Goal: Contribute content: Add original content to the website for others to see

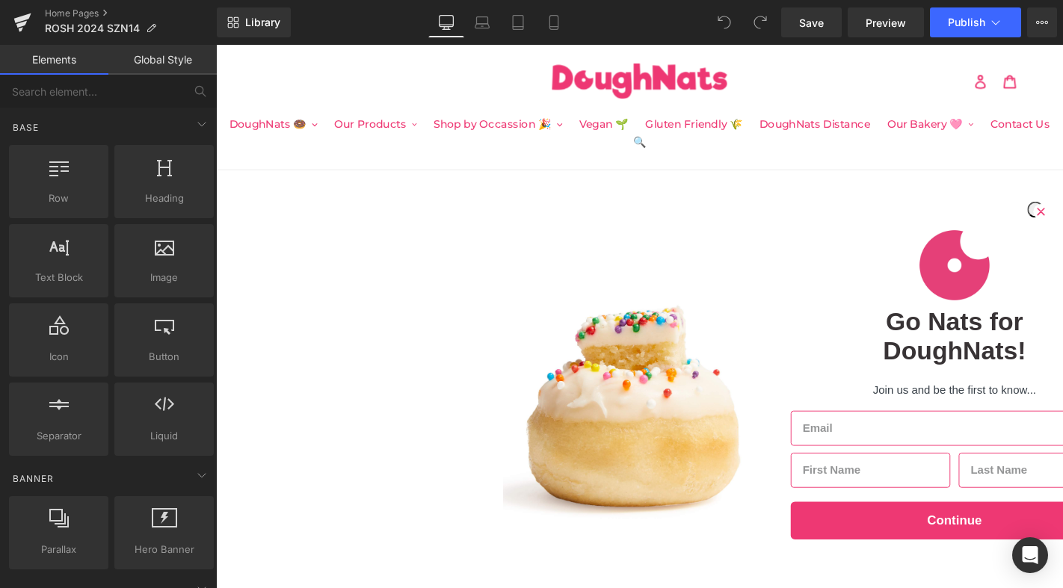
scroll to position [27, 0]
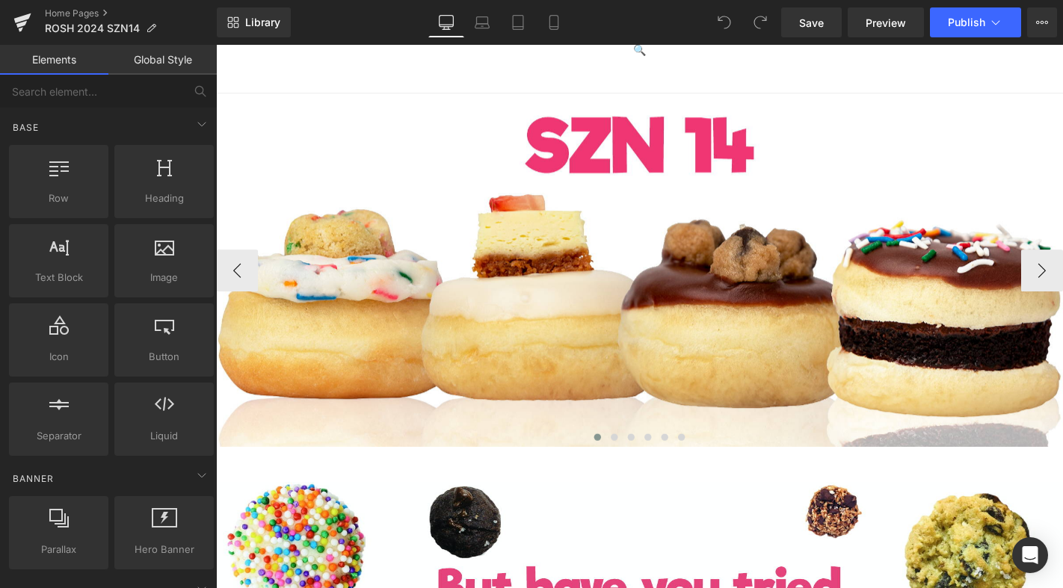
scroll to position [0, 0]
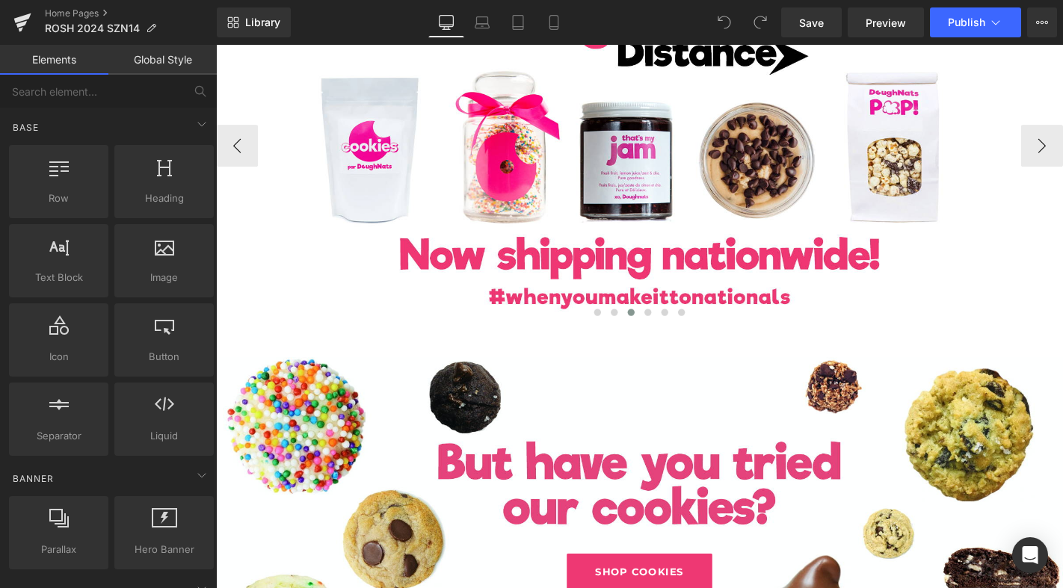
scroll to position [205, 0]
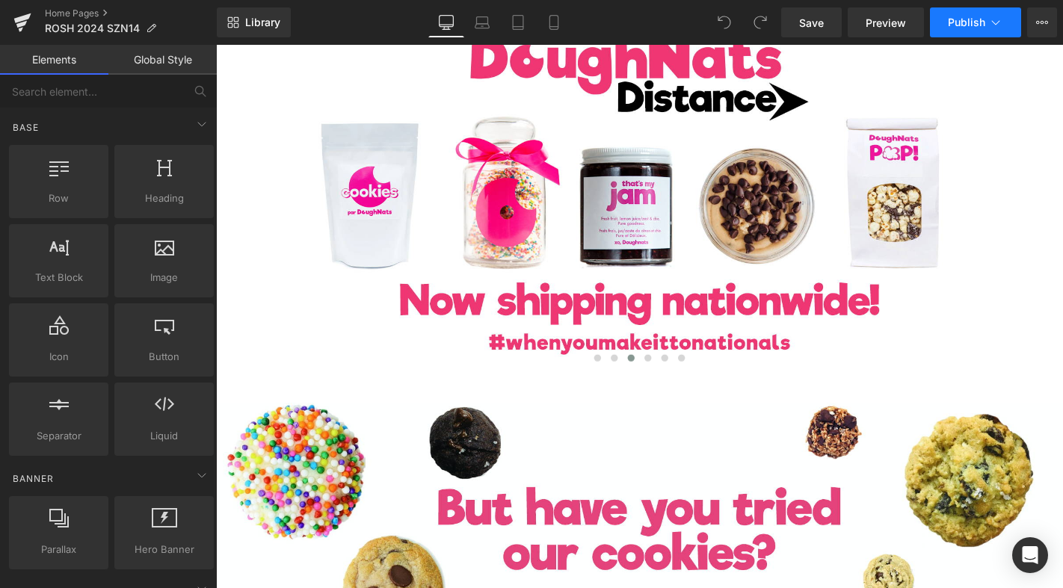
click at [962, 25] on span "Publish" at bounding box center [966, 22] width 37 height 12
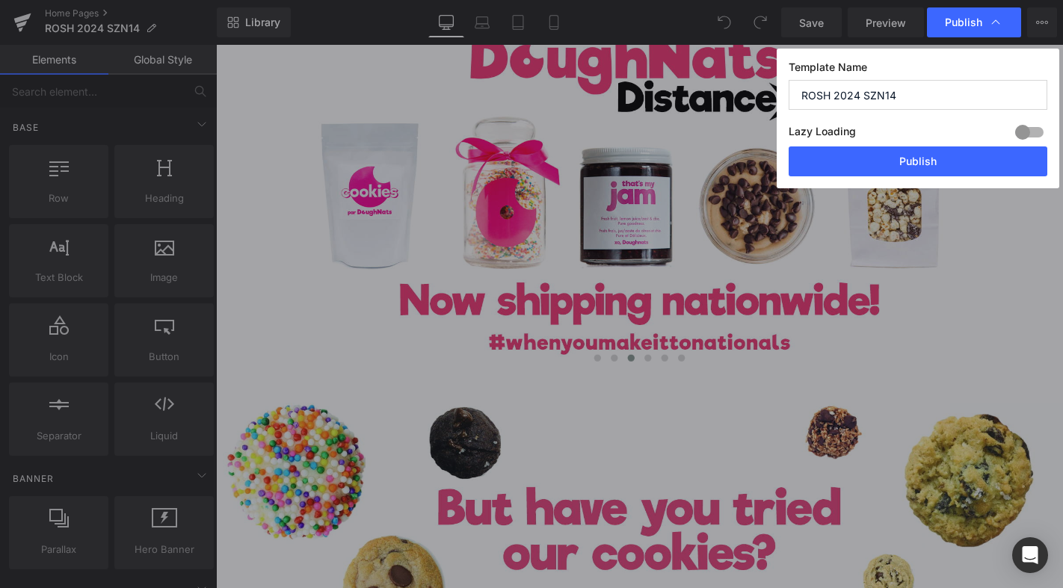
click at [858, 94] on input "ROSH 2024 SZN14" at bounding box center [917, 95] width 259 height 30
type input "ROSH 2025 SZN14"
click at [859, 159] on button "Publish" at bounding box center [917, 161] width 259 height 30
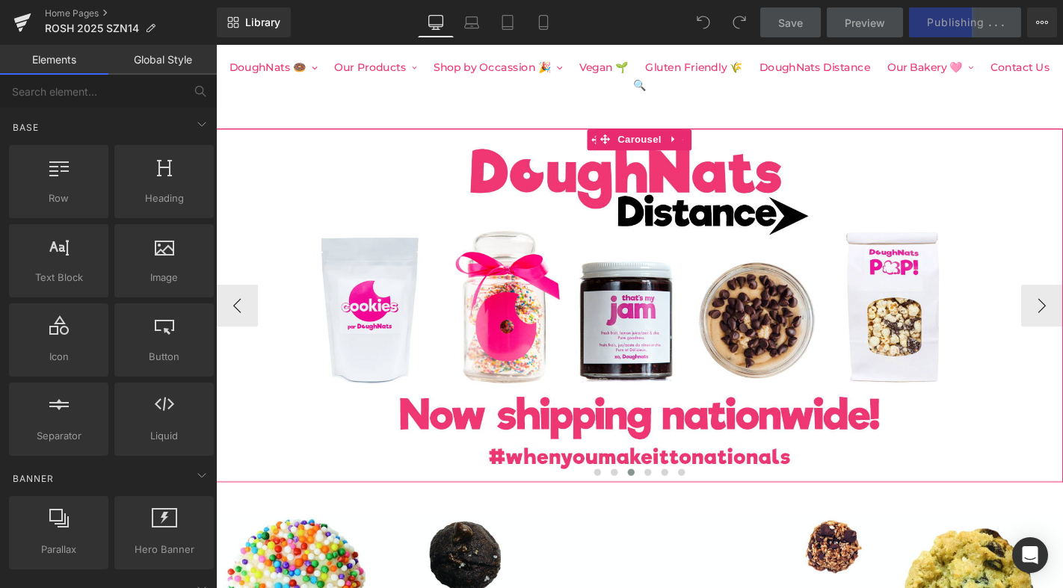
scroll to position [0, 0]
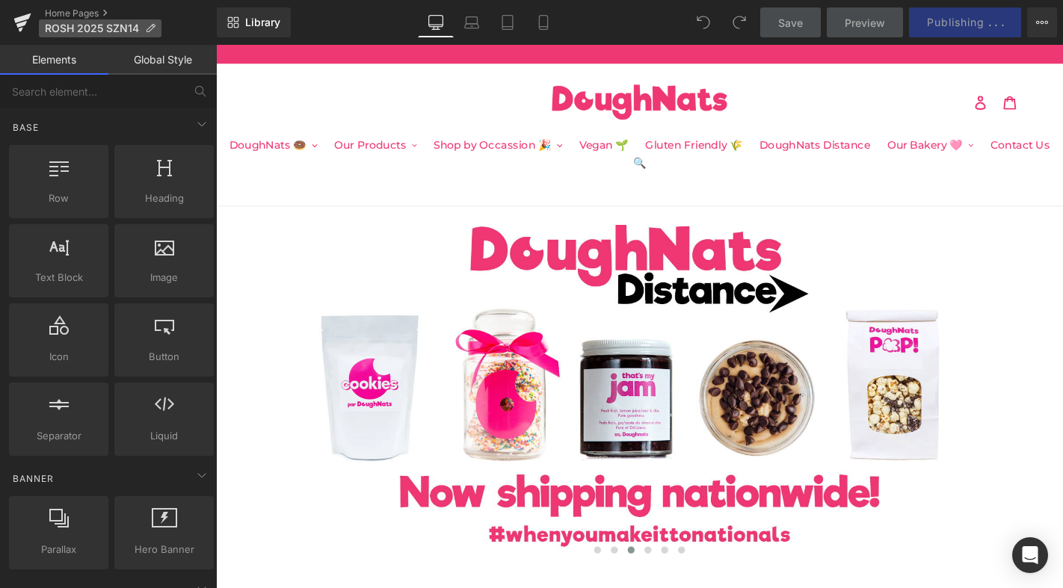
click at [81, 28] on span "ROSH 2025 SZN14" at bounding box center [92, 28] width 94 height 12
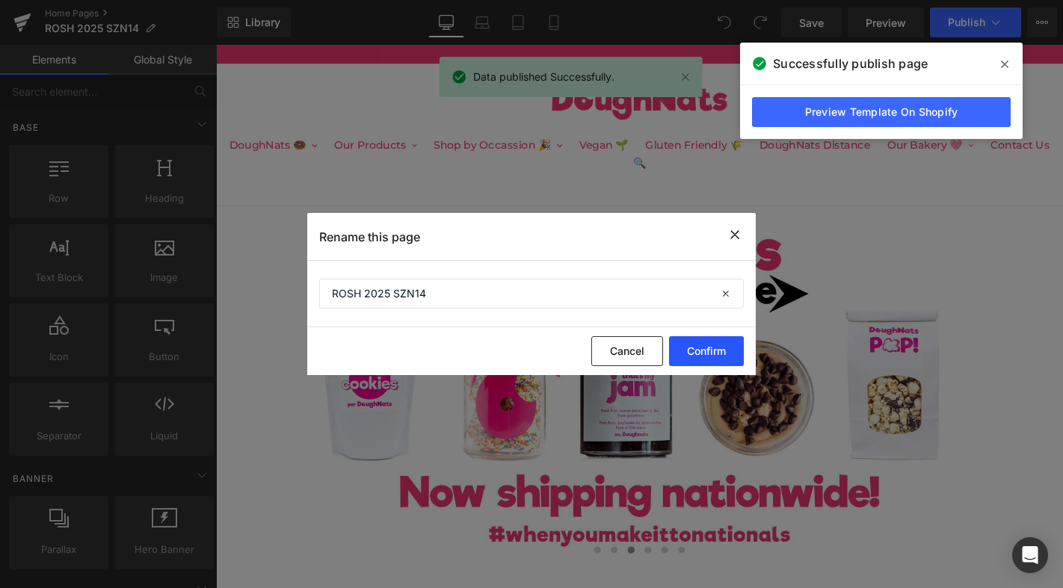
click at [723, 346] on button "Confirm" at bounding box center [706, 351] width 75 height 30
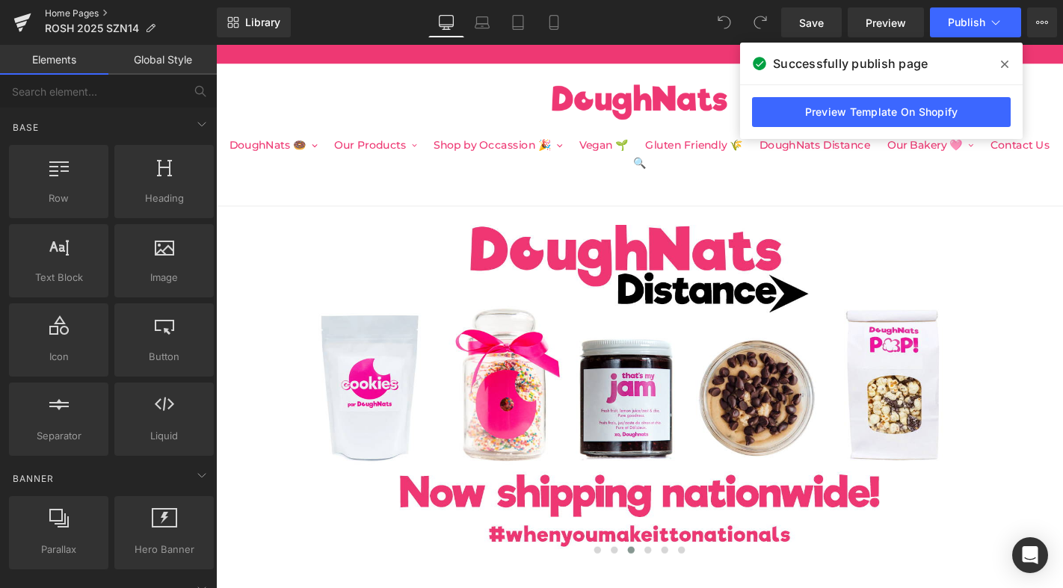
click at [70, 8] on link "Home Pages" at bounding box center [131, 13] width 172 height 12
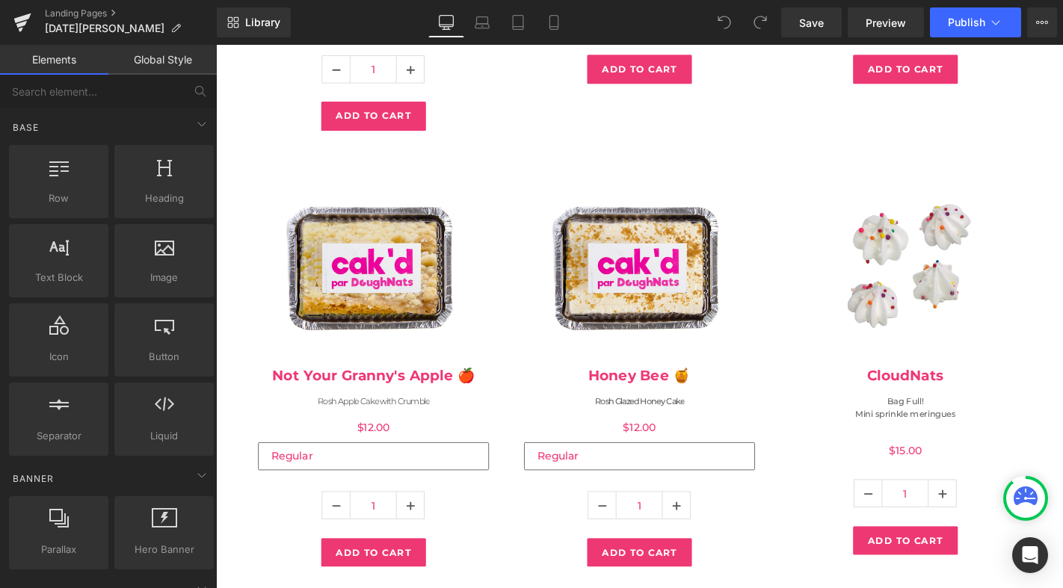
scroll to position [636, 0]
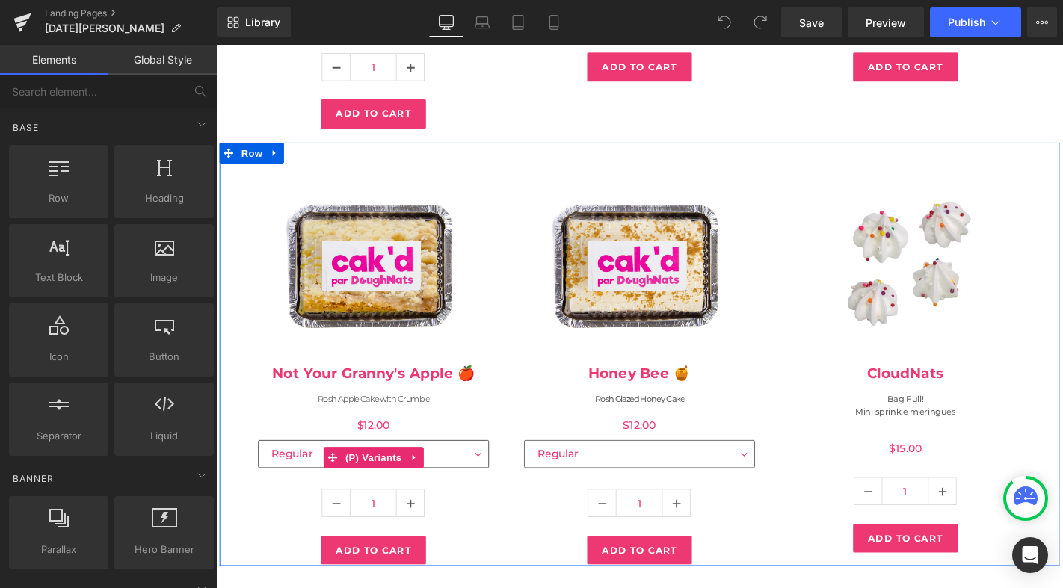
click at [498, 467] on select "Regular XL" at bounding box center [384, 482] width 247 height 30
click at [261, 467] on select "Regular XL" at bounding box center [384, 482] width 247 height 30
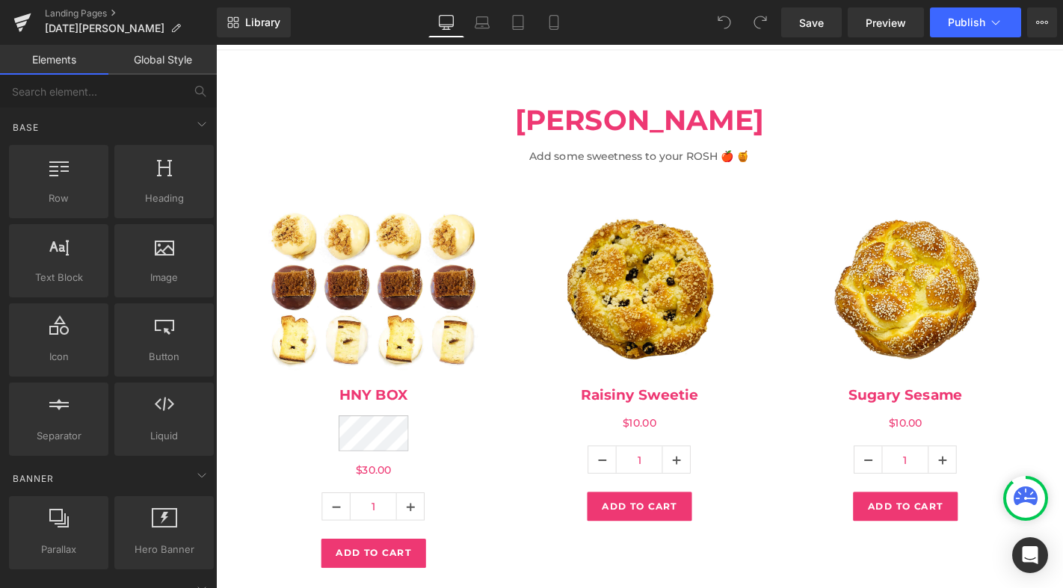
scroll to position [0, 0]
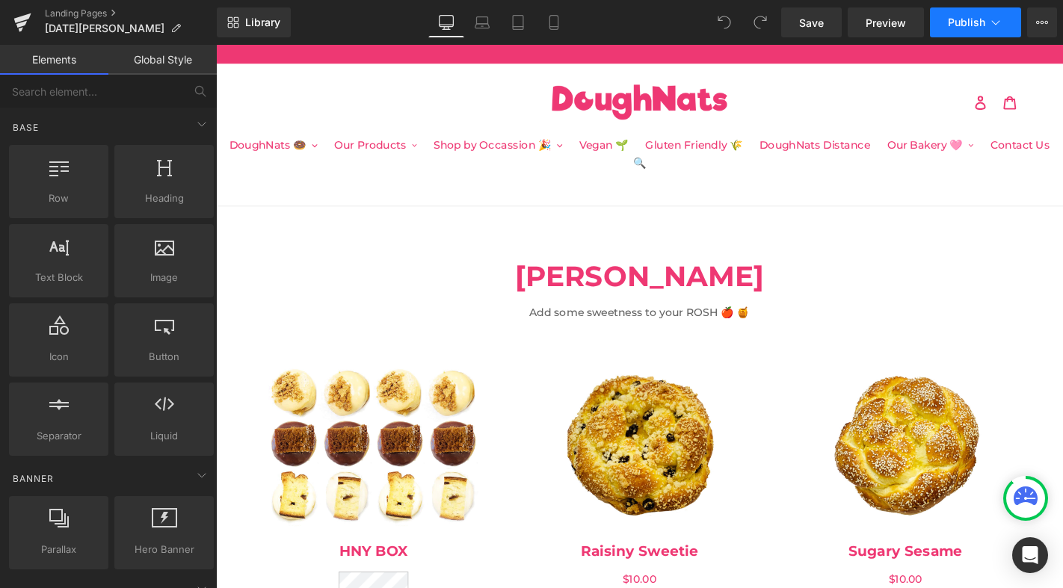
click at [971, 25] on span "Publish" at bounding box center [966, 22] width 37 height 12
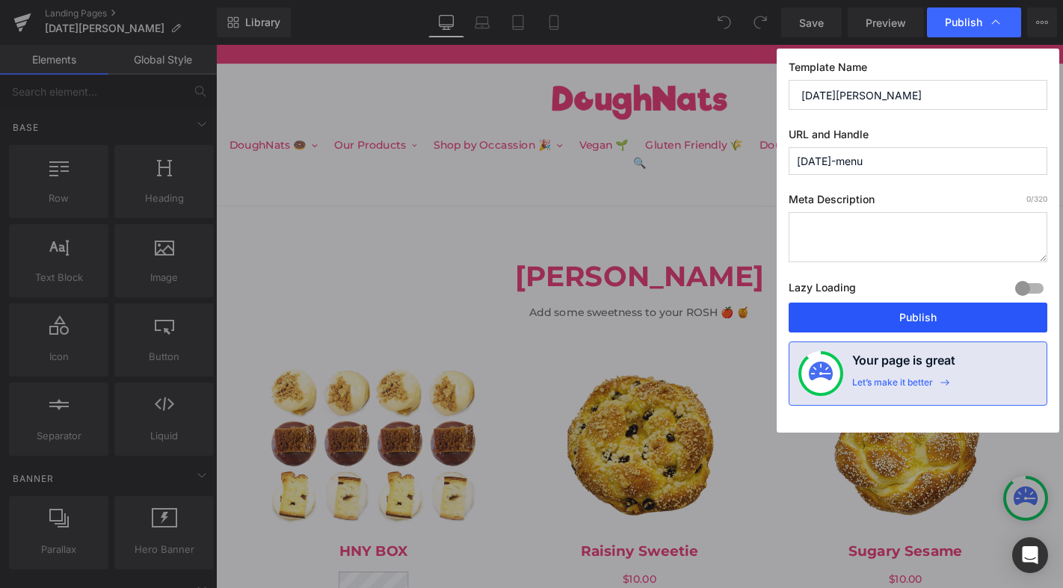
click at [878, 318] on button "Publish" at bounding box center [917, 318] width 259 height 30
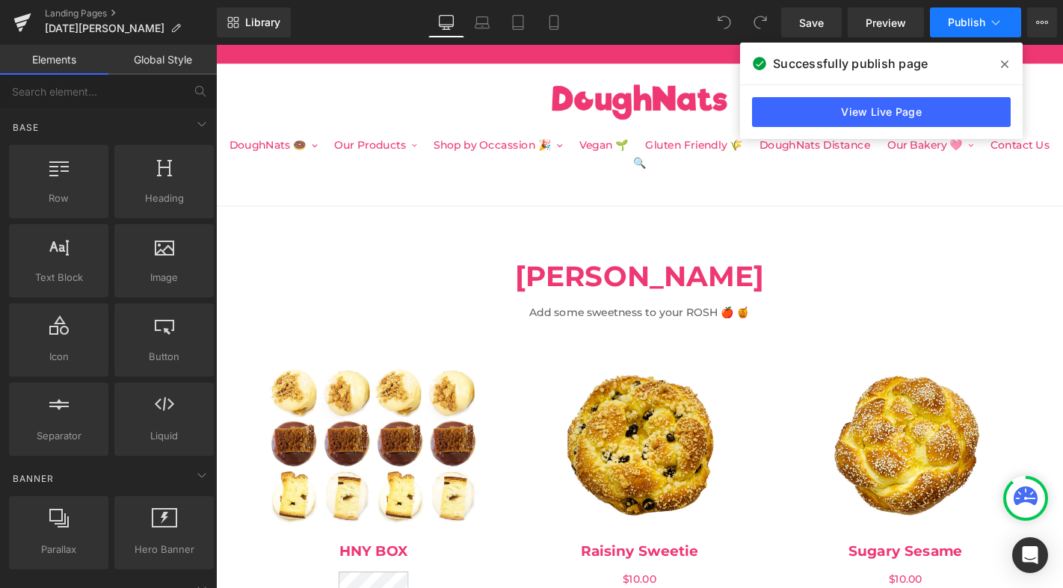
click at [967, 19] on span "Publish" at bounding box center [966, 22] width 37 height 12
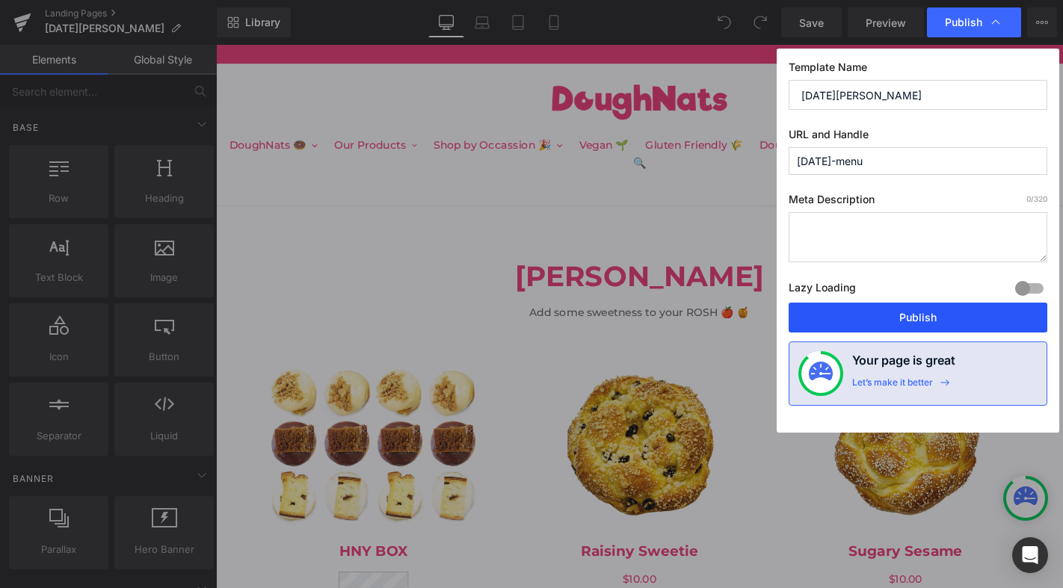
click at [884, 305] on button "Publish" at bounding box center [917, 318] width 259 height 30
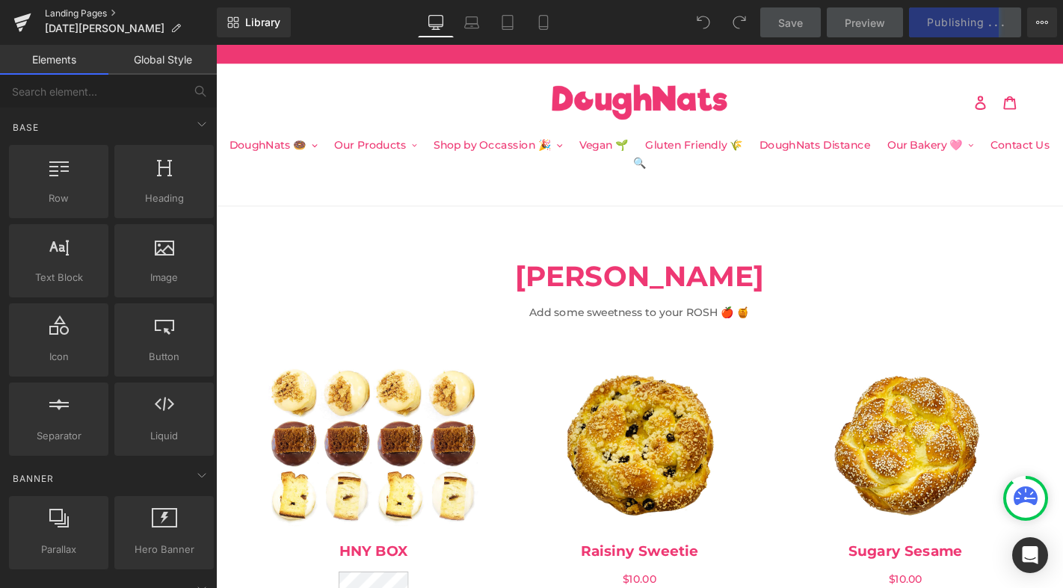
click at [68, 12] on link "Landing Pages" at bounding box center [131, 13] width 172 height 12
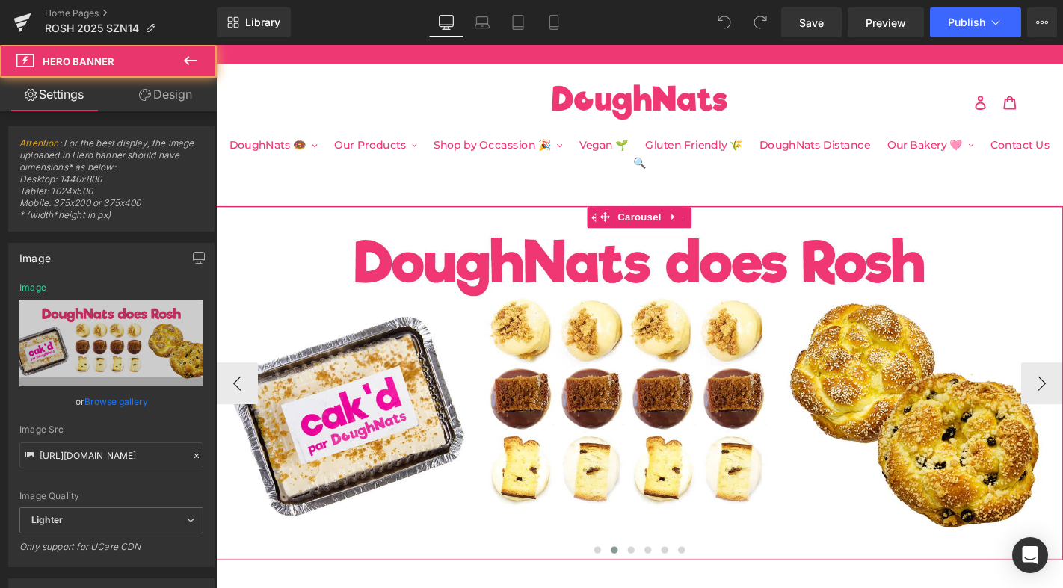
click at [570, 314] on div at bounding box center [668, 406] width 904 height 377
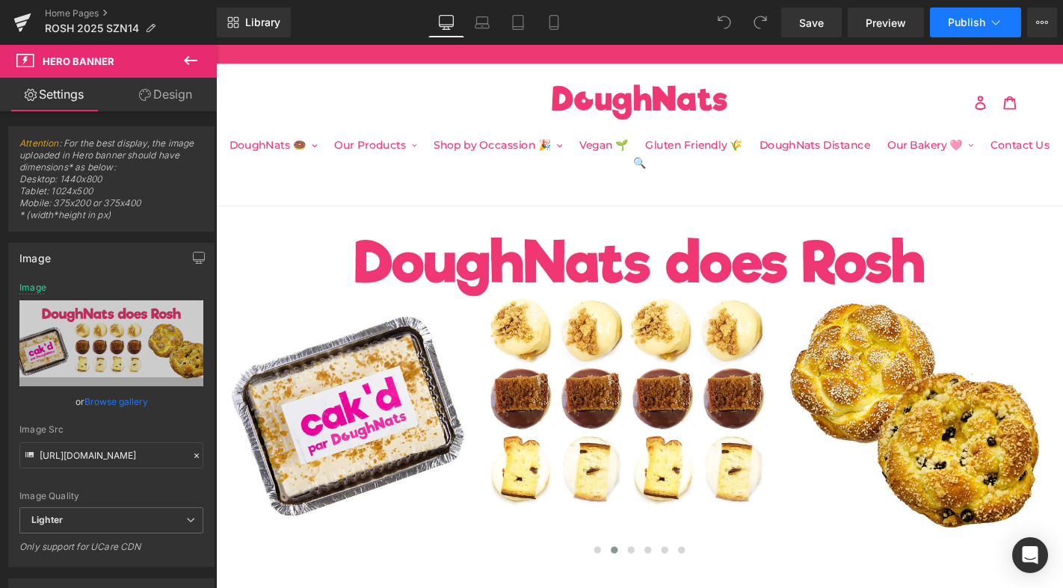
click at [991, 25] on icon at bounding box center [995, 22] width 15 height 15
click at [80, 10] on link "Home Pages" at bounding box center [131, 13] width 172 height 12
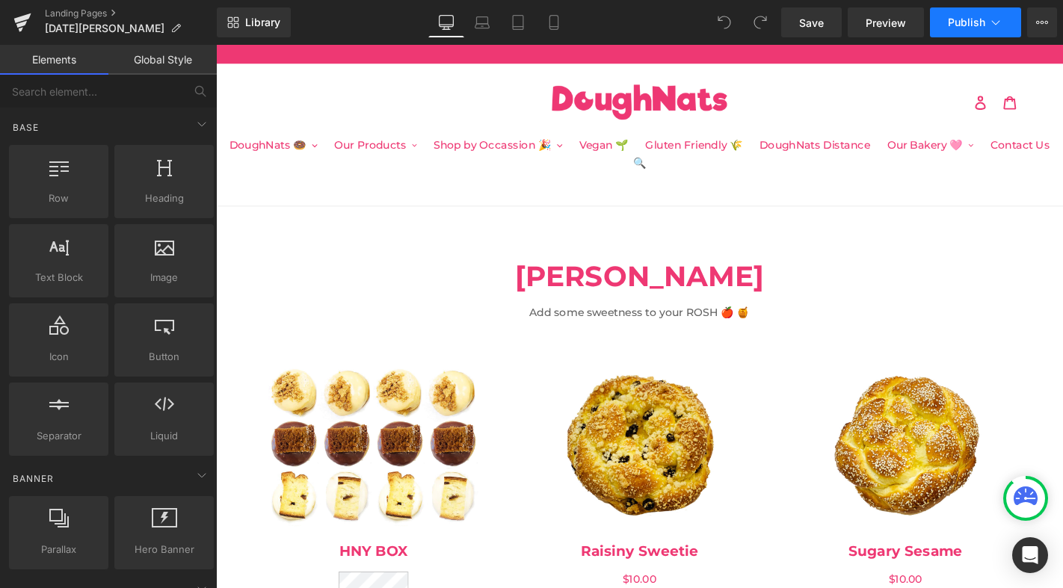
click at [967, 23] on span "Publish" at bounding box center [966, 22] width 37 height 12
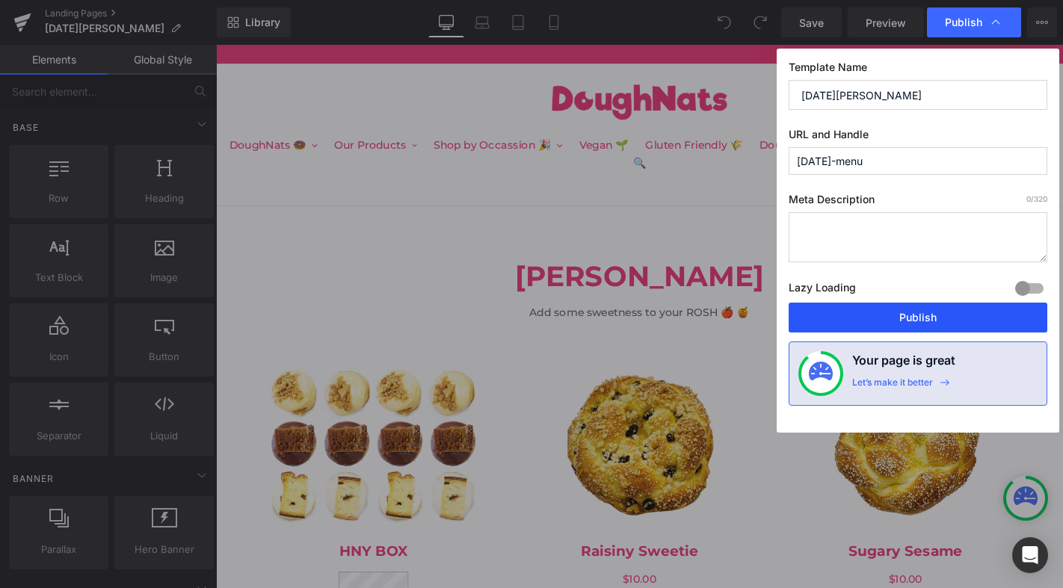
click at [868, 318] on button "Publish" at bounding box center [917, 318] width 259 height 30
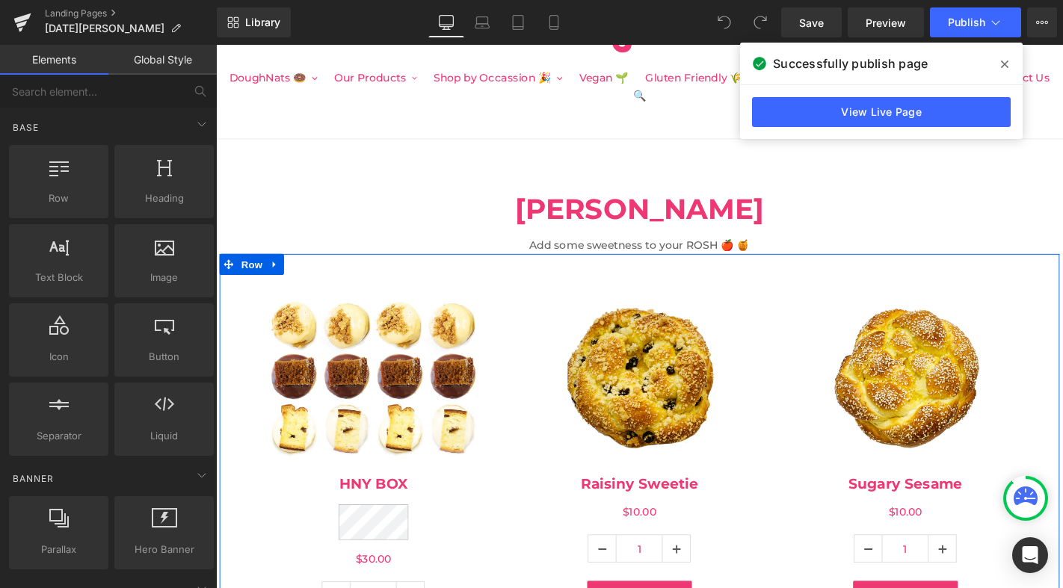
scroll to position [72, 0]
click at [392, 368] on div "Sale Off (P) Image" at bounding box center [384, 400] width 247 height 234
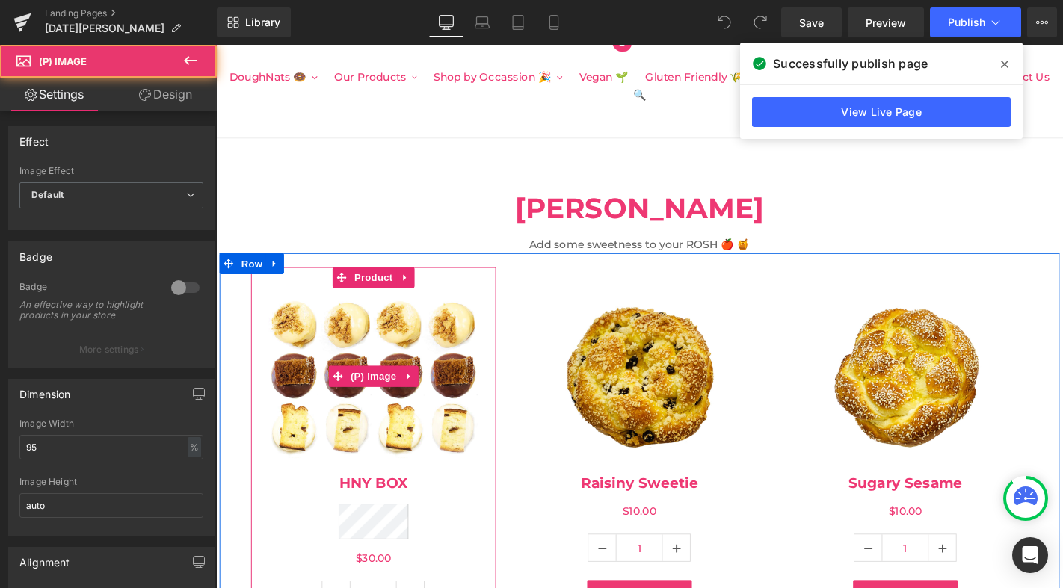
click at [402, 333] on img at bounding box center [384, 400] width 234 height 234
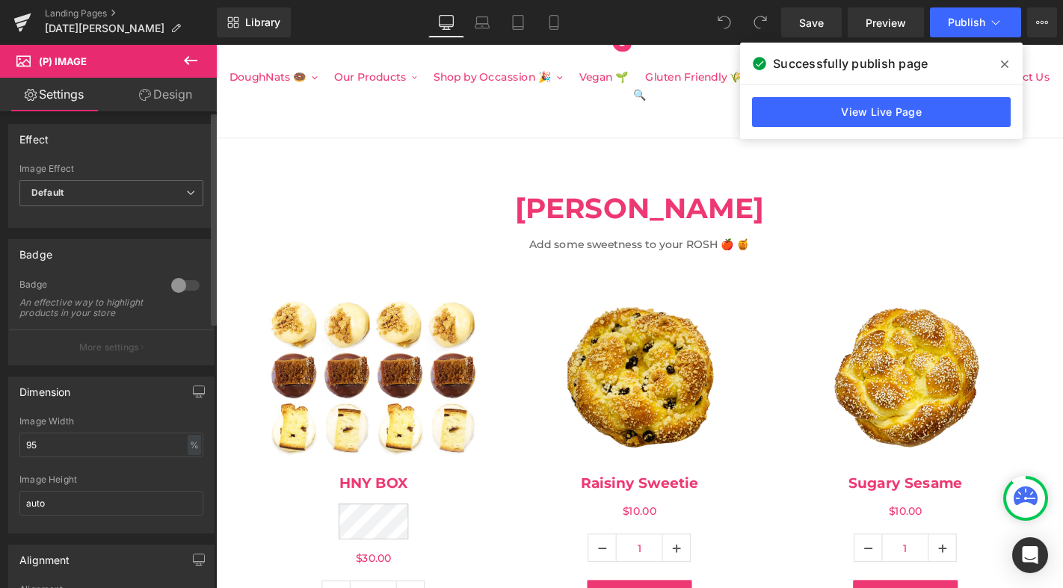
scroll to position [0, 0]
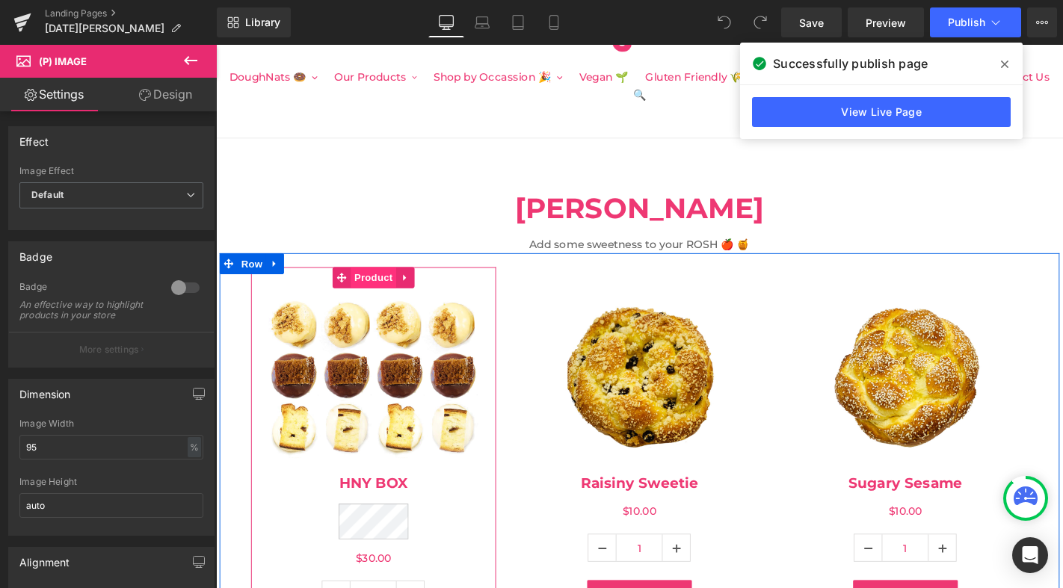
click at [377, 283] on span "Product" at bounding box center [383, 294] width 49 height 22
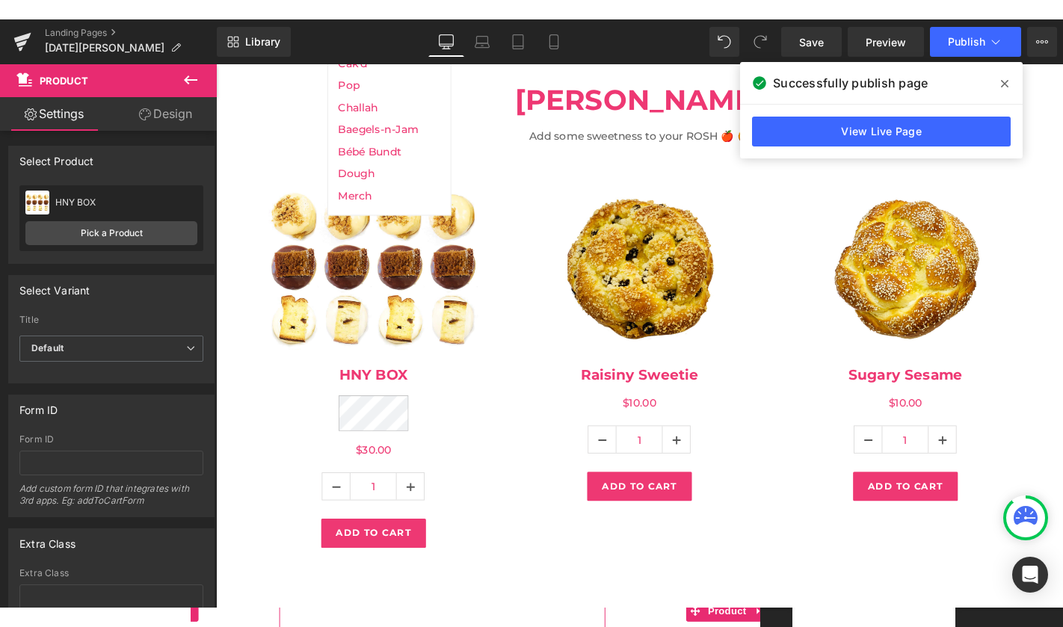
scroll to position [210, 0]
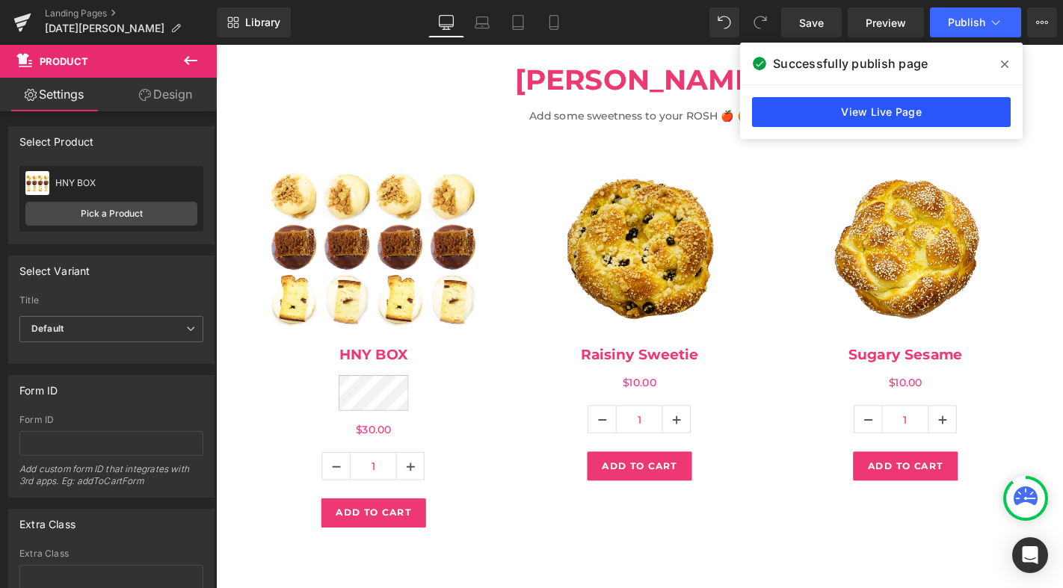
click at [855, 108] on link "View Live Page" at bounding box center [881, 112] width 259 height 30
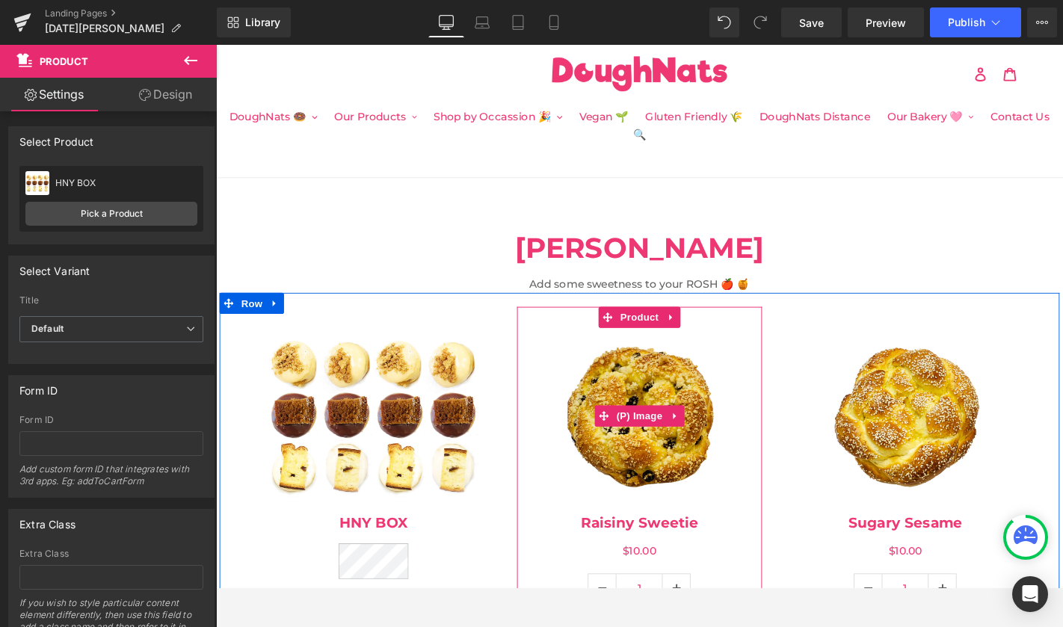
scroll to position [0, 0]
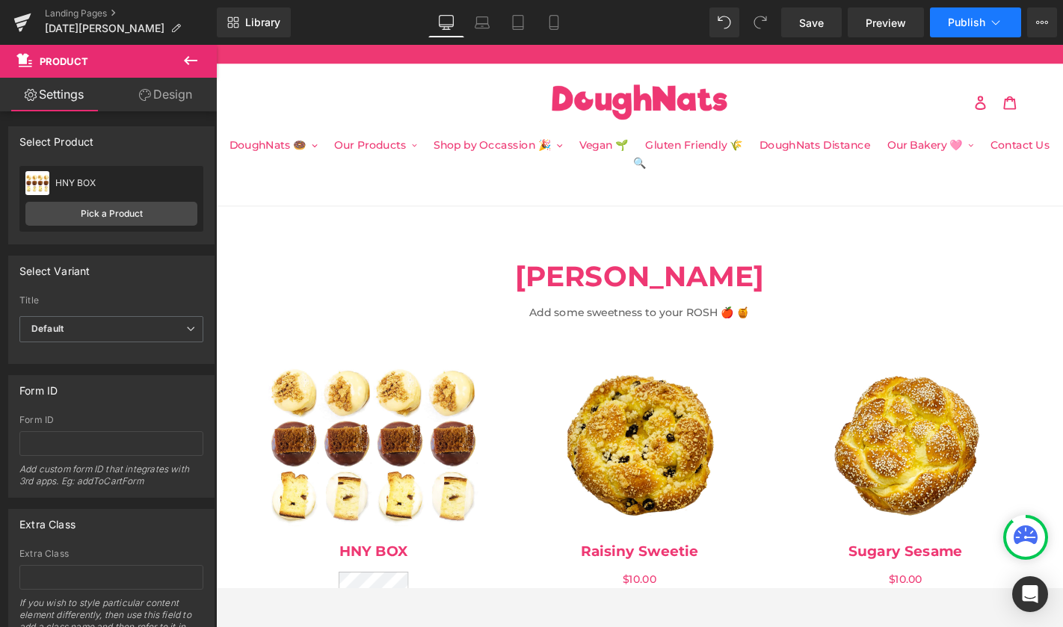
click at [963, 13] on button "Publish" at bounding box center [975, 22] width 91 height 30
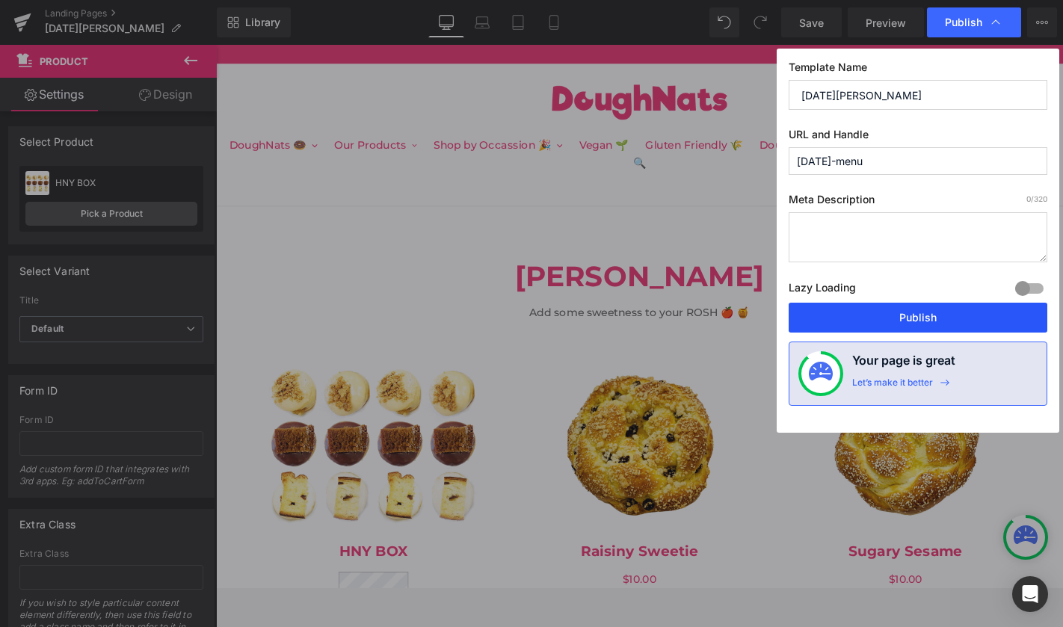
click at [910, 321] on button "Publish" at bounding box center [917, 318] width 259 height 30
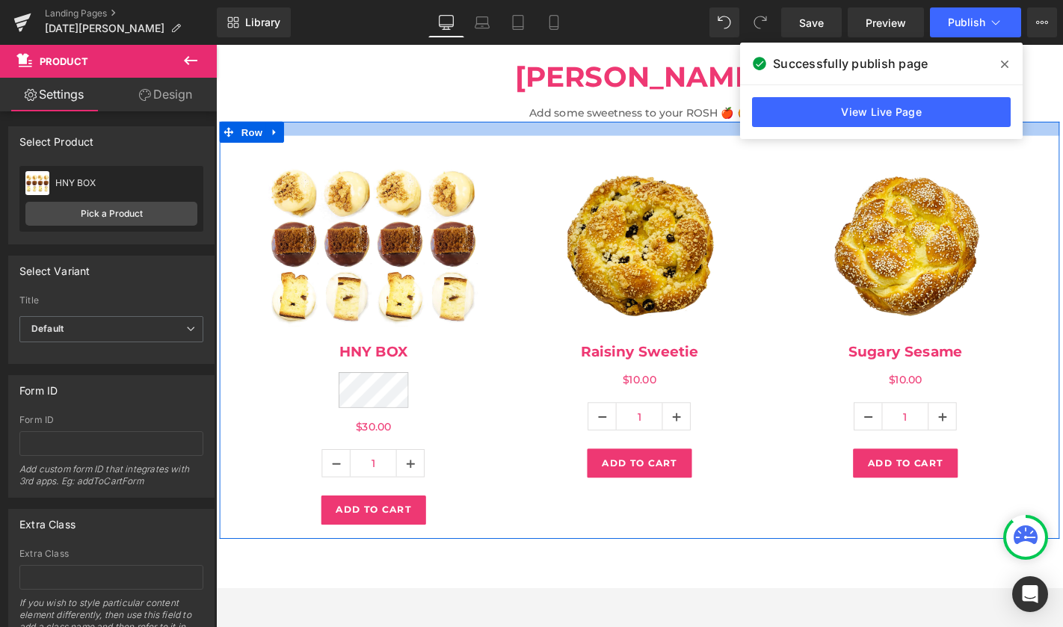
scroll to position [216, 0]
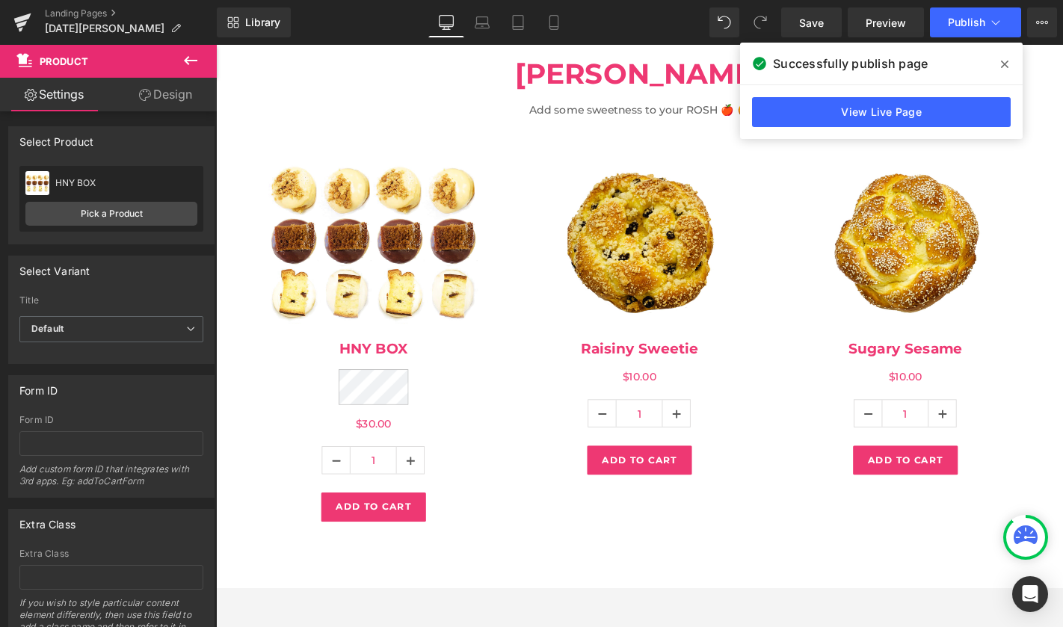
click at [1002, 58] on icon at bounding box center [1004, 64] width 7 height 12
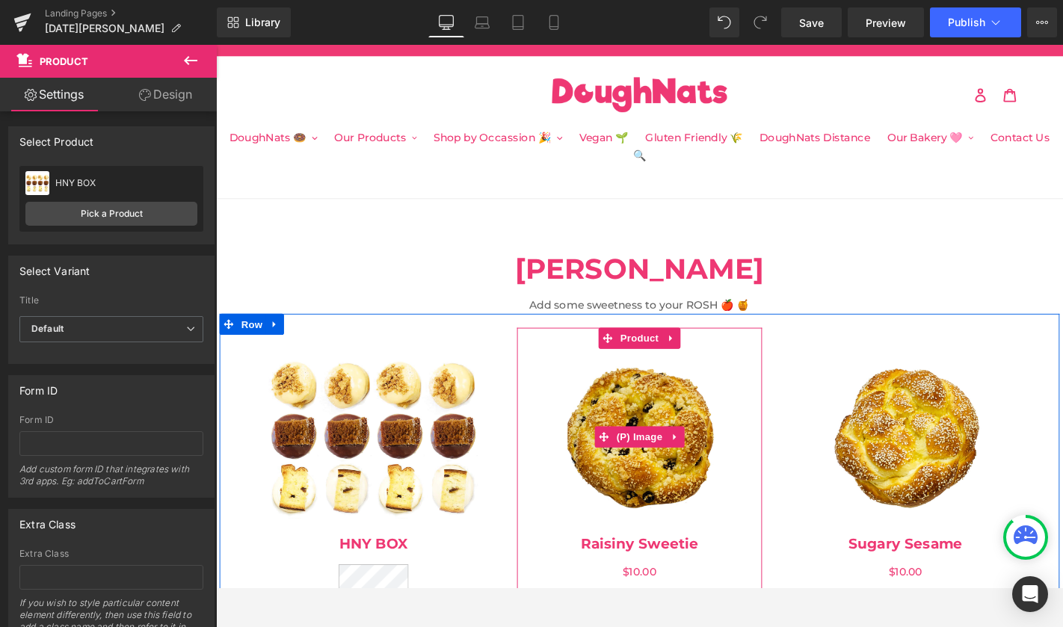
scroll to position [0, 0]
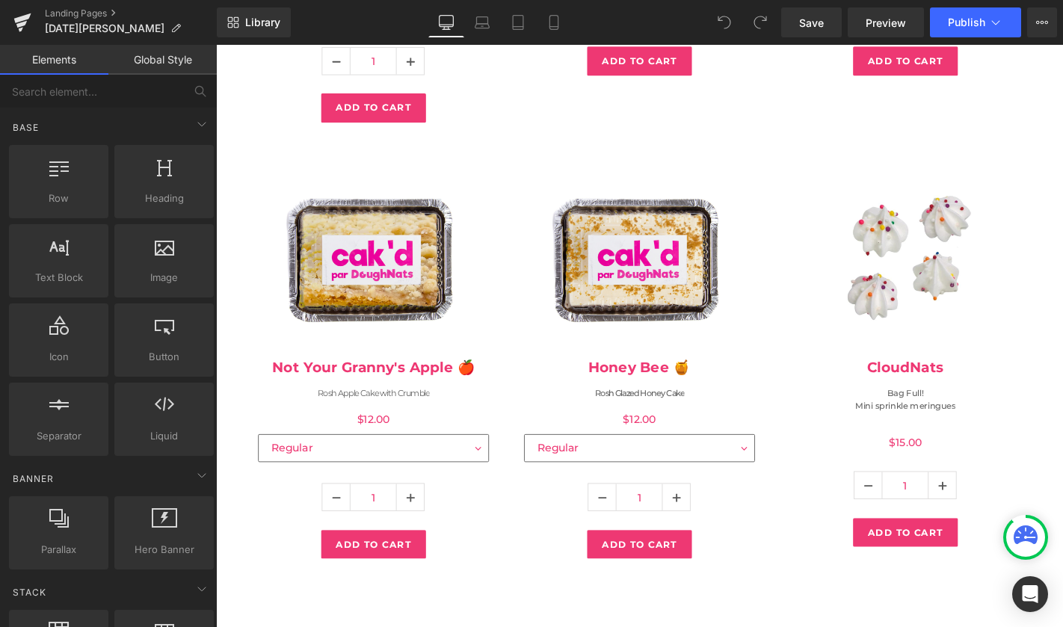
scroll to position [640, 0]
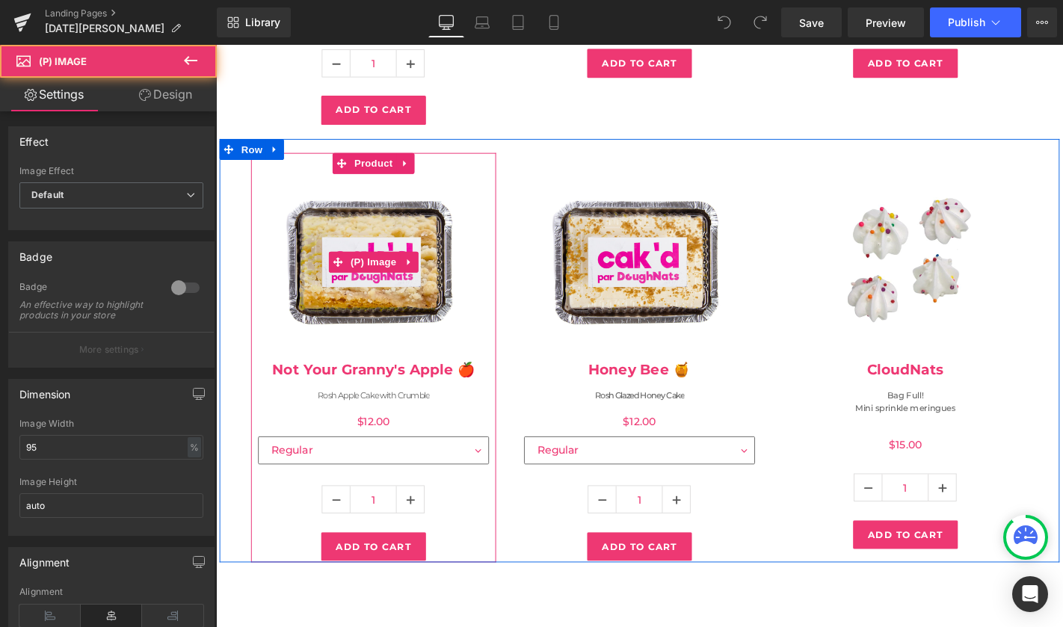
click at [422, 342] on img at bounding box center [384, 278] width 234 height 234
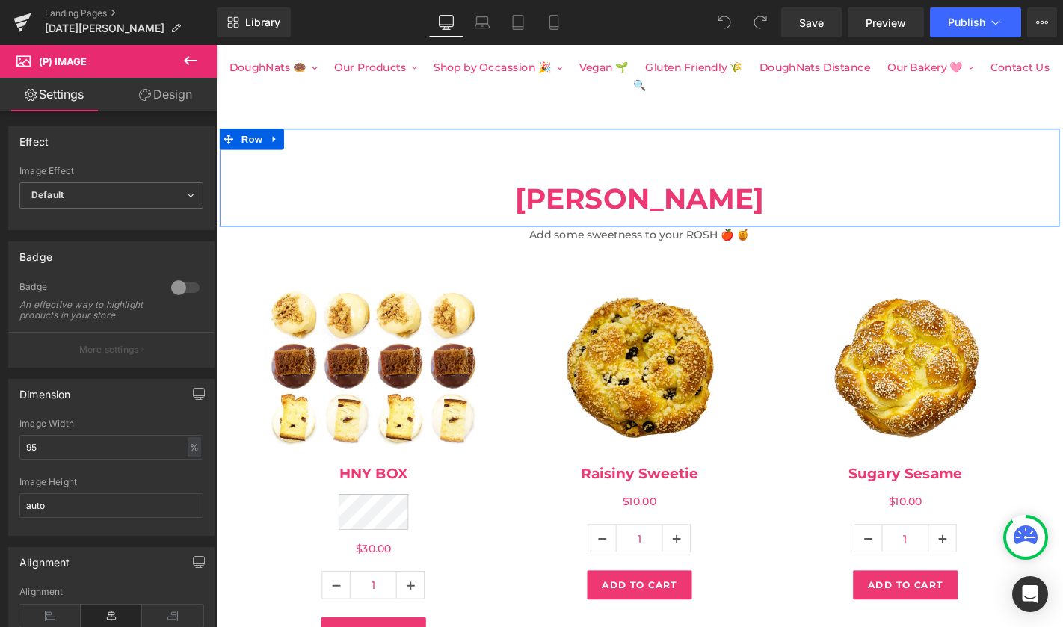
scroll to position [88, 0]
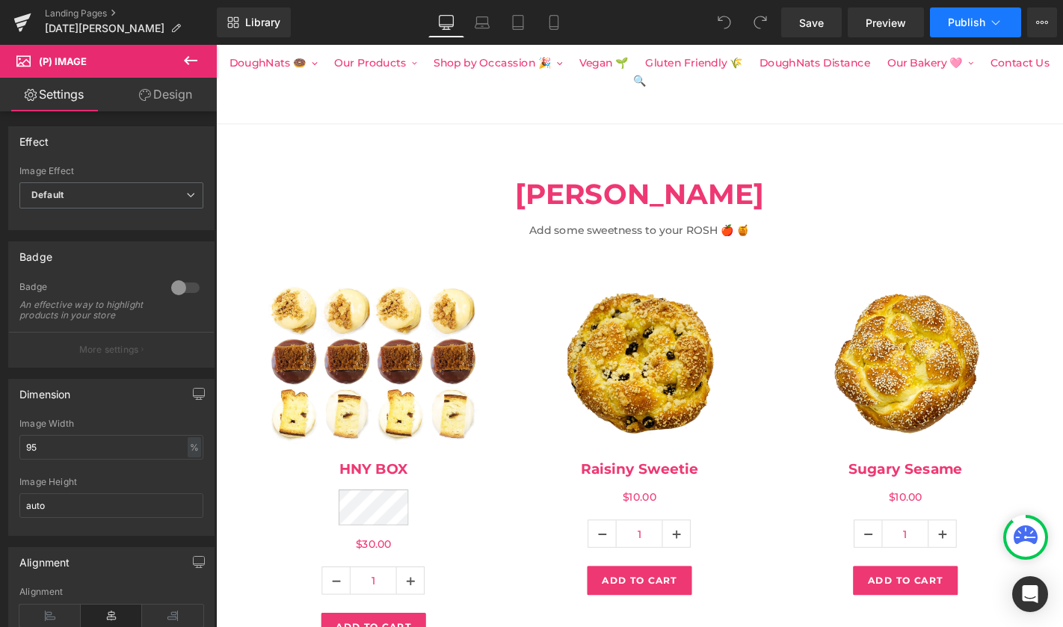
click at [987, 16] on button "Publish" at bounding box center [975, 22] width 91 height 30
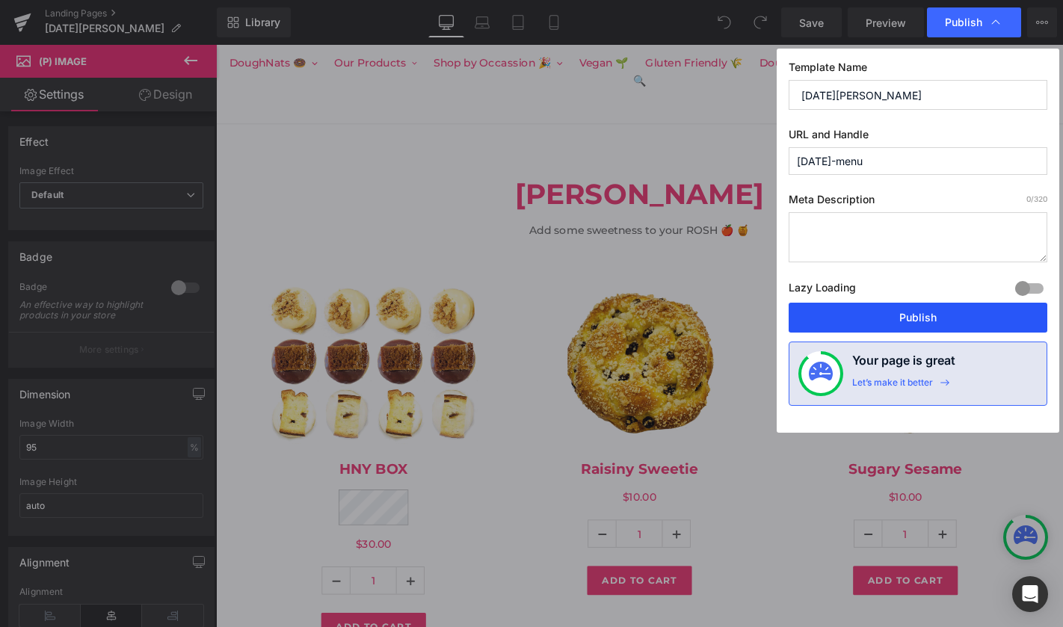
click at [898, 318] on button "Publish" at bounding box center [917, 318] width 259 height 30
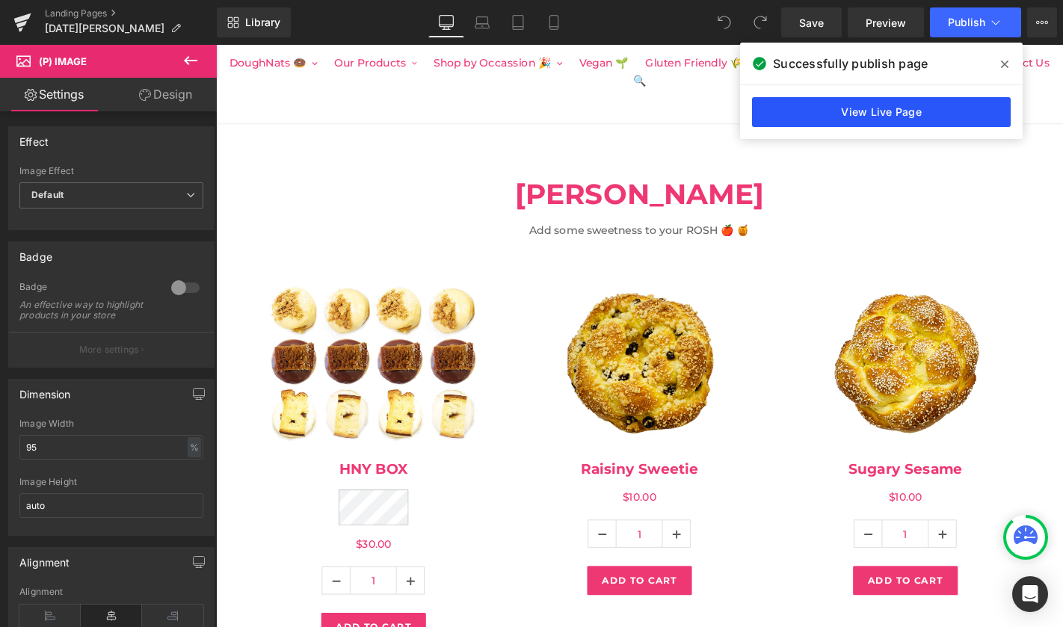
click at [879, 111] on link "View Live Page" at bounding box center [881, 112] width 259 height 30
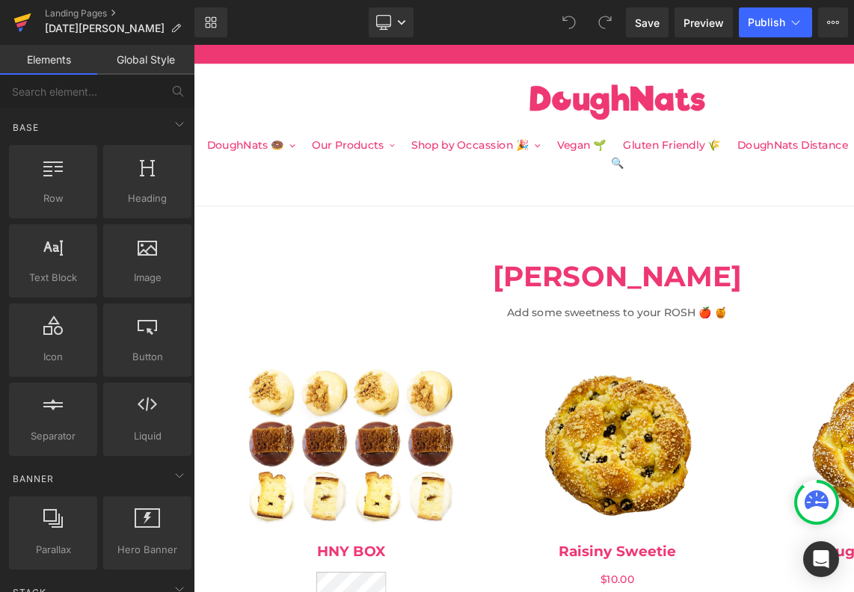
click at [19, 24] on icon at bounding box center [21, 24] width 10 height 7
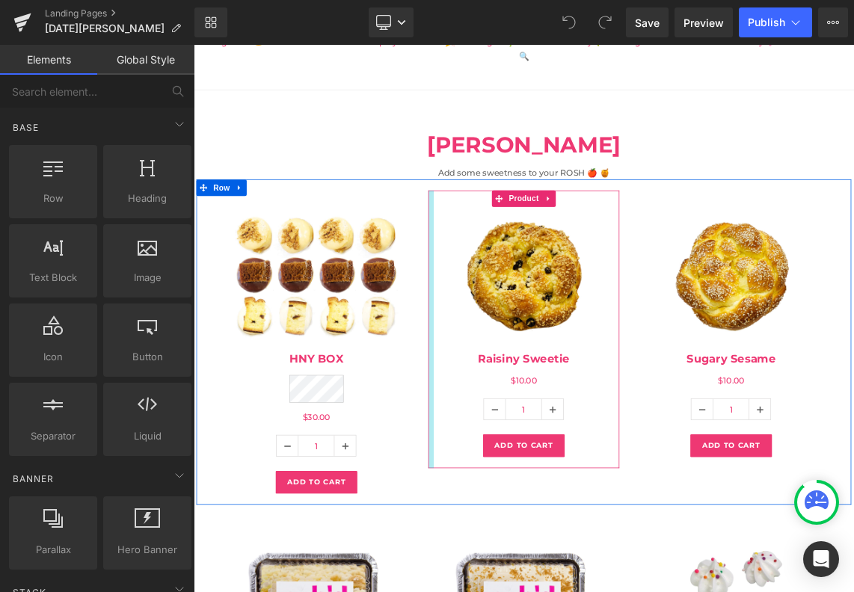
scroll to position [112, 0]
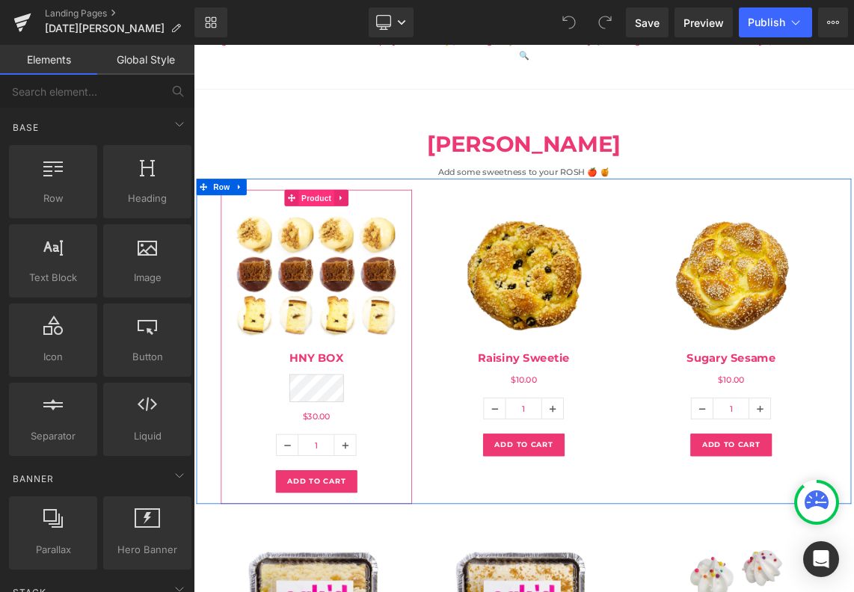
click at [365, 244] on span "Product" at bounding box center [361, 255] width 49 height 22
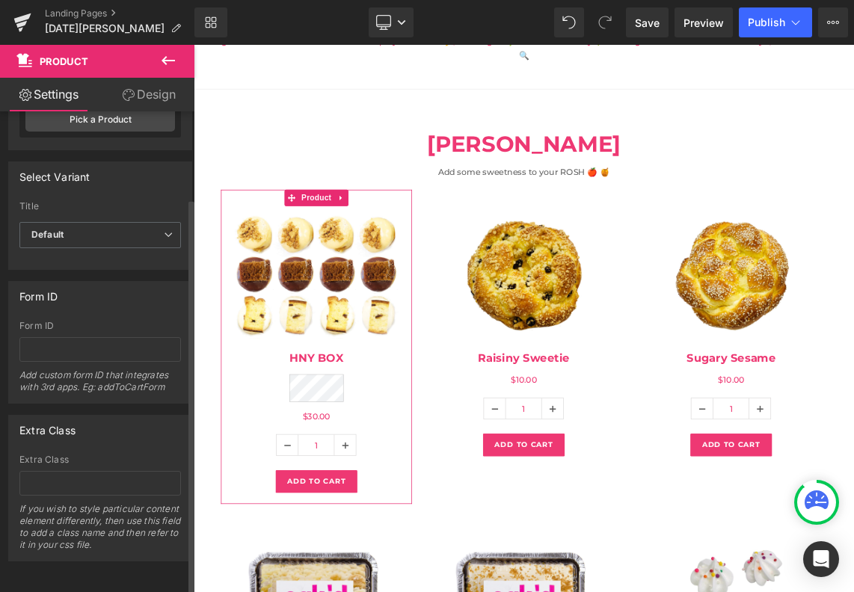
scroll to position [0, 0]
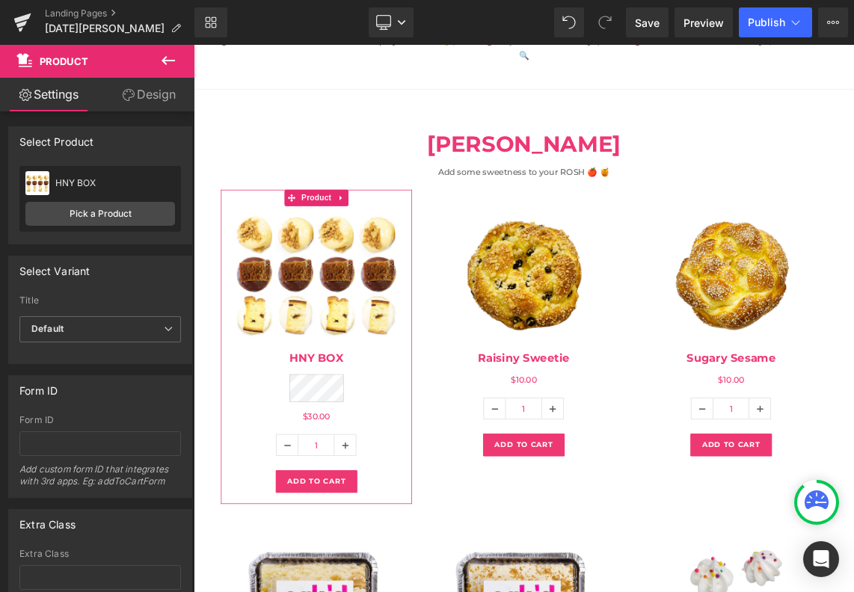
click at [155, 99] on link "Design" at bounding box center [148, 95] width 97 height 34
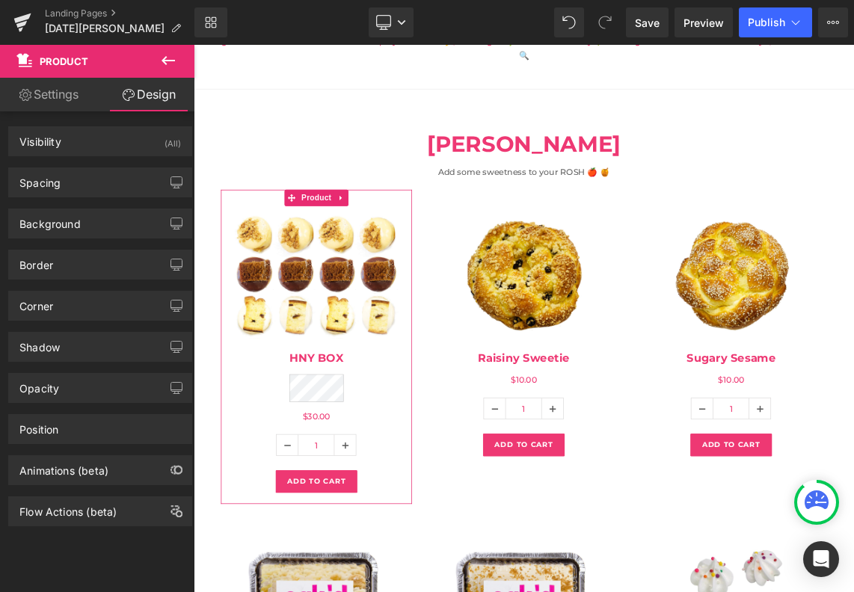
click at [61, 90] on link "Settings" at bounding box center [48, 95] width 97 height 34
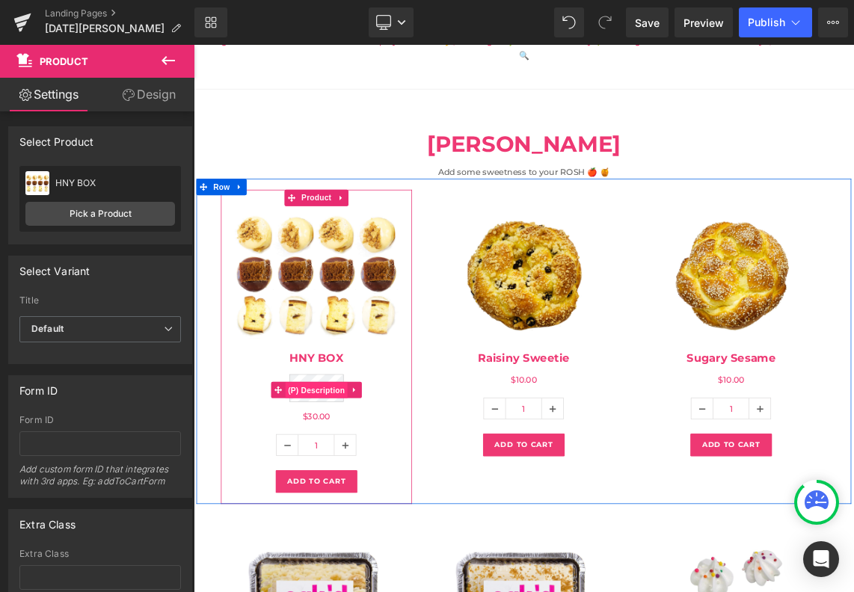
click at [386, 507] on span "(P) Description" at bounding box center [361, 518] width 85 height 22
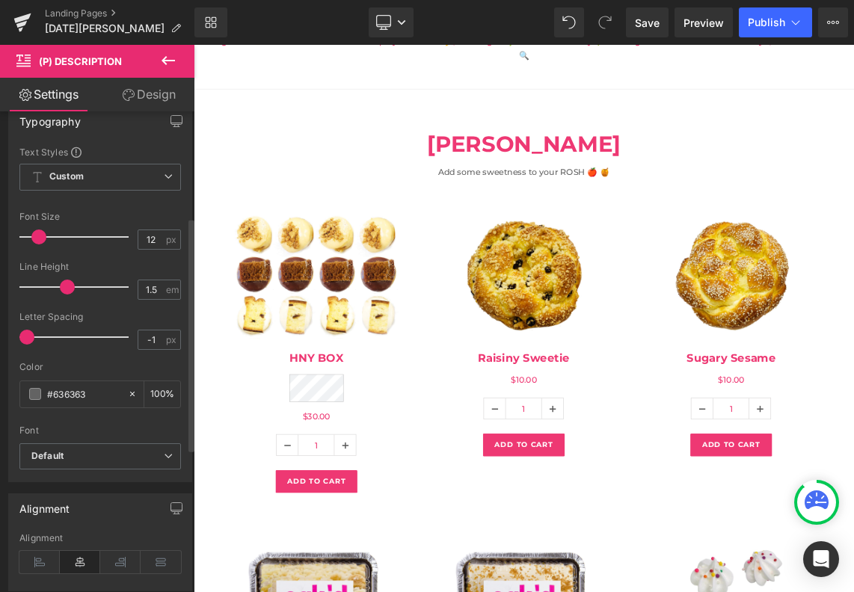
scroll to position [148, 0]
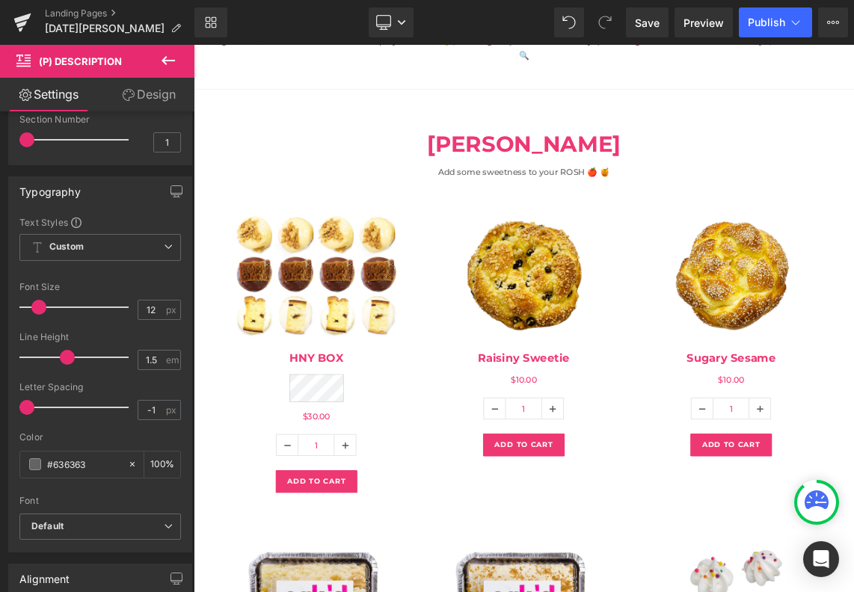
click at [172, 58] on icon at bounding box center [168, 61] width 18 height 18
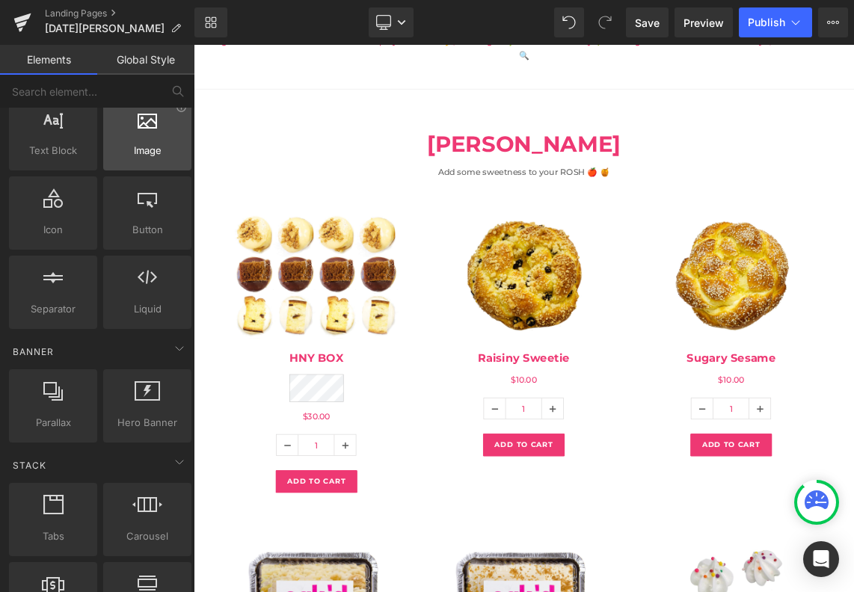
scroll to position [70, 0]
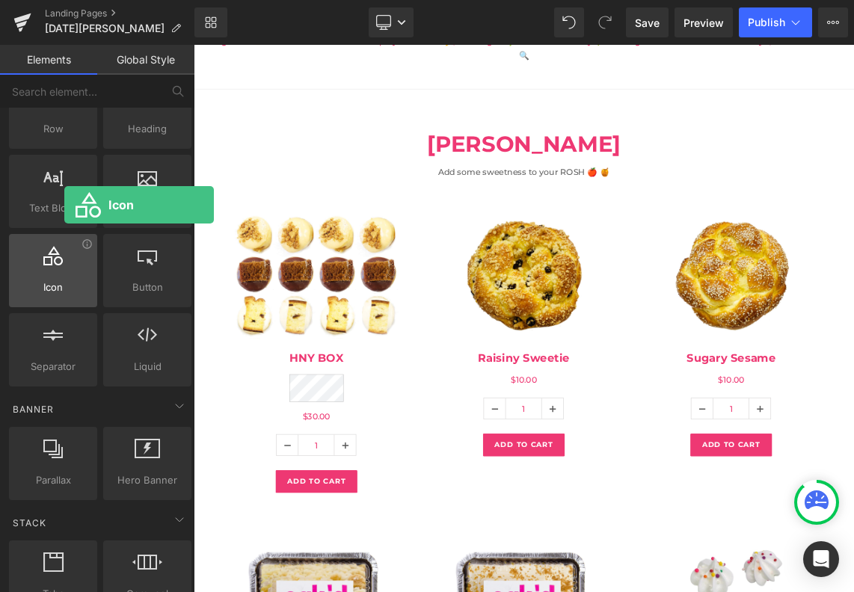
click at [64, 286] on span "Icon" at bounding box center [52, 288] width 79 height 16
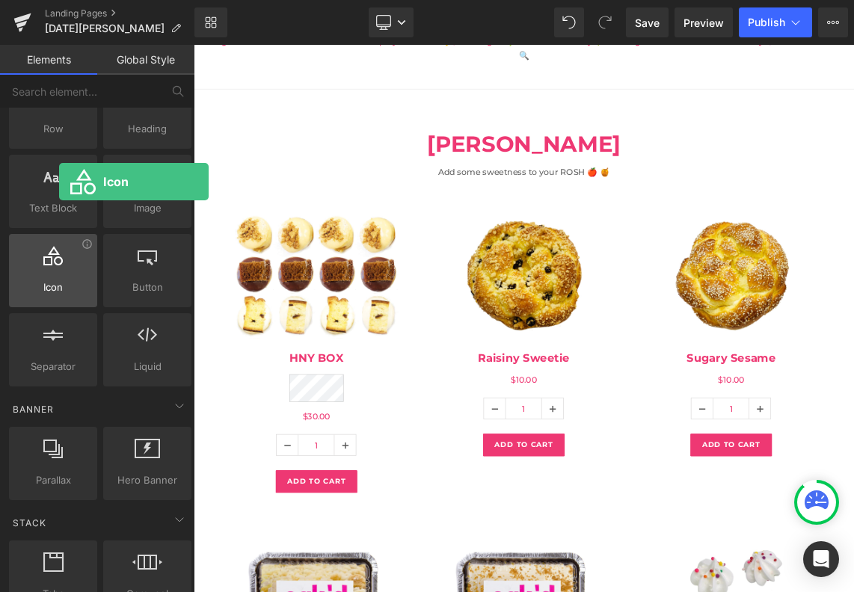
click at [59, 263] on icon at bounding box center [52, 255] width 19 height 19
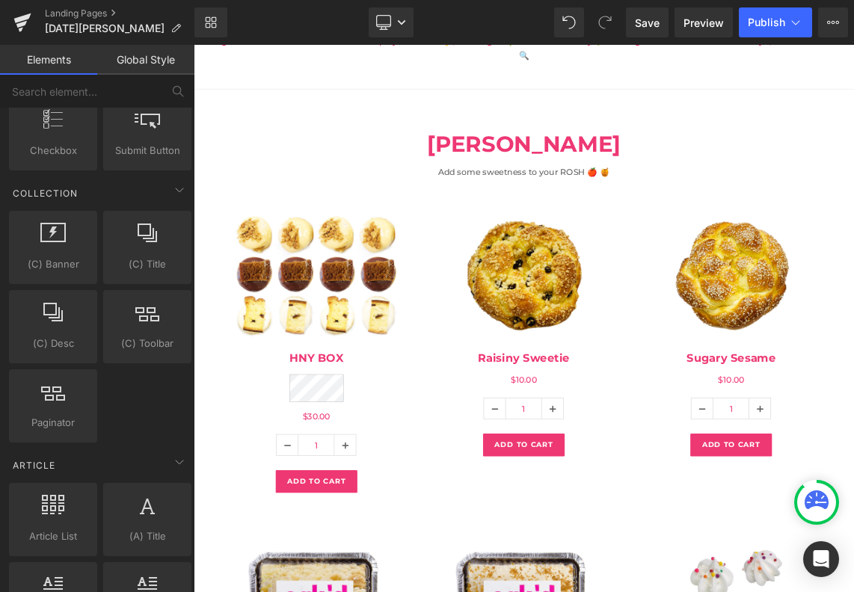
scroll to position [2416, 0]
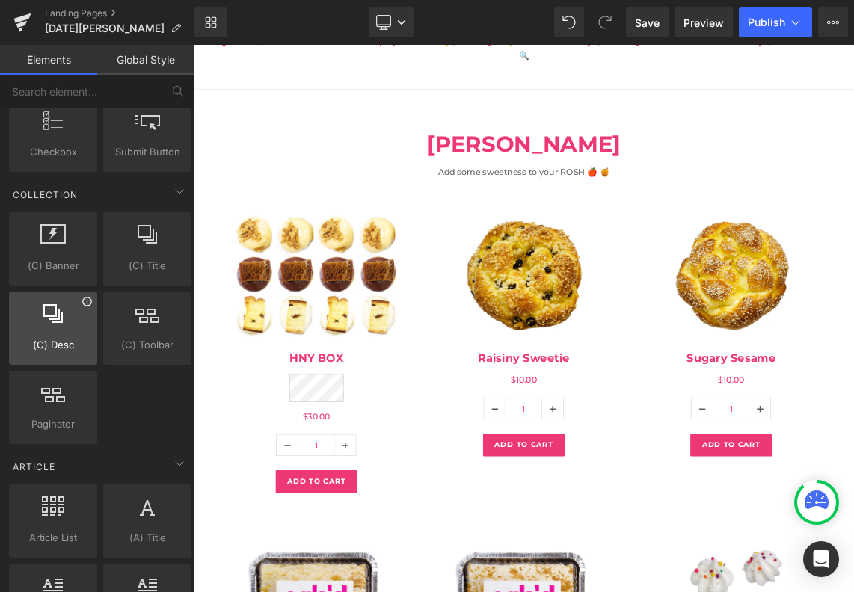
click at [84, 303] on icon at bounding box center [86, 301] width 9 height 9
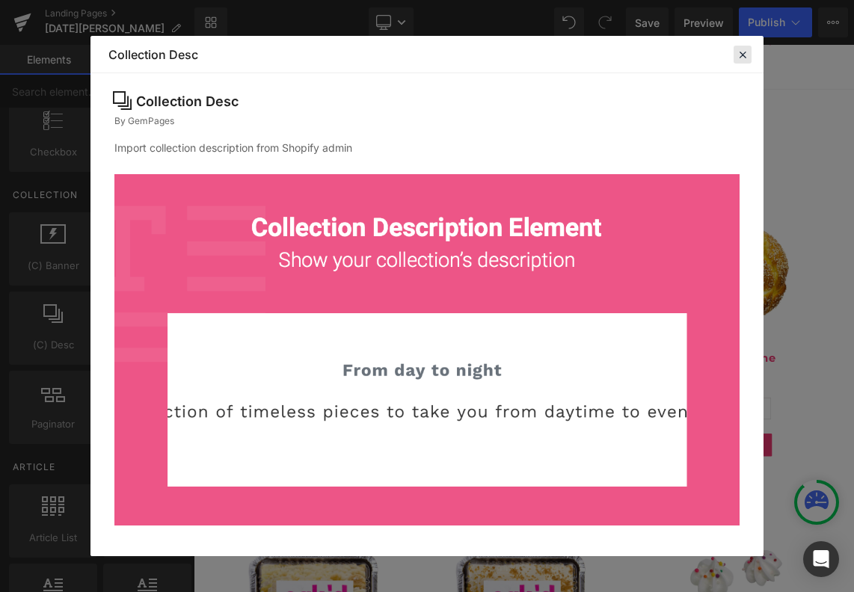
click at [744, 57] on icon at bounding box center [741, 54] width 13 height 13
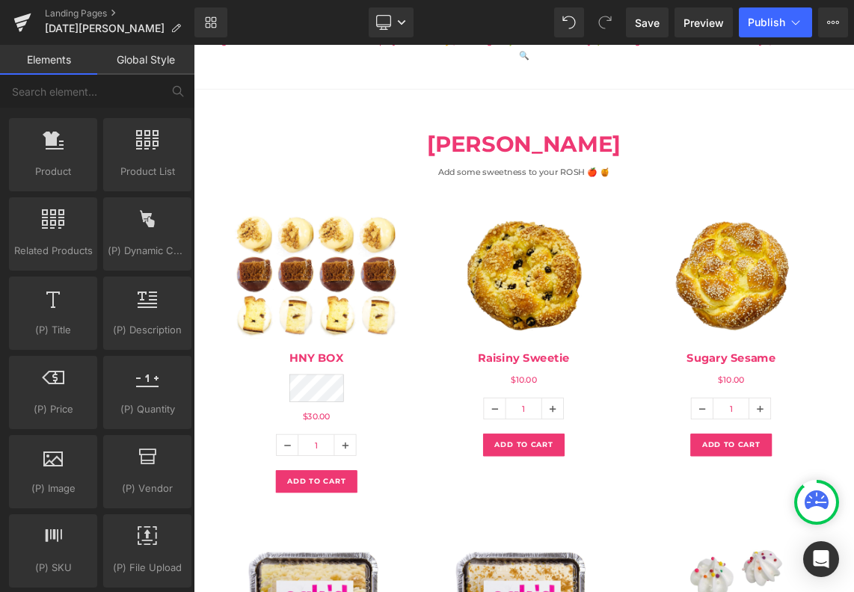
scroll to position [1213, 0]
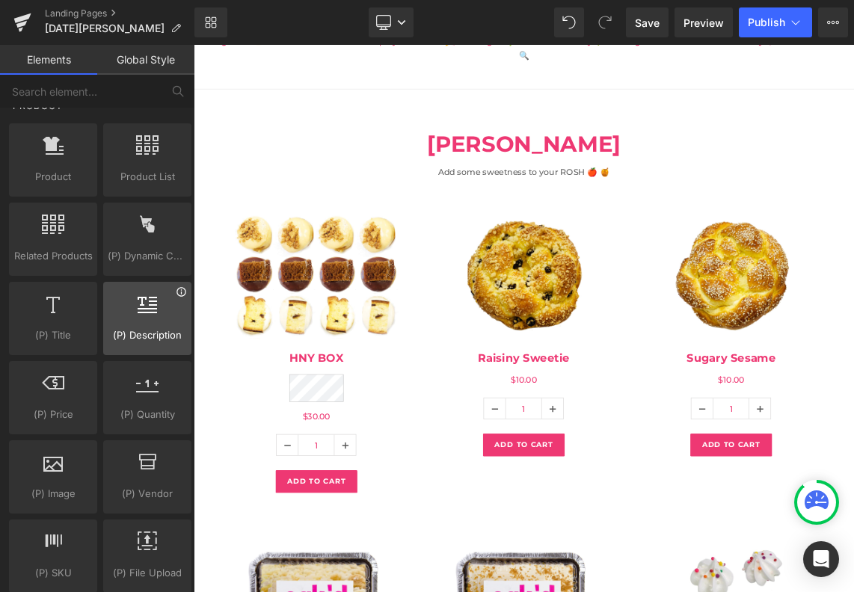
click at [176, 297] on icon at bounding box center [181, 291] width 11 height 11
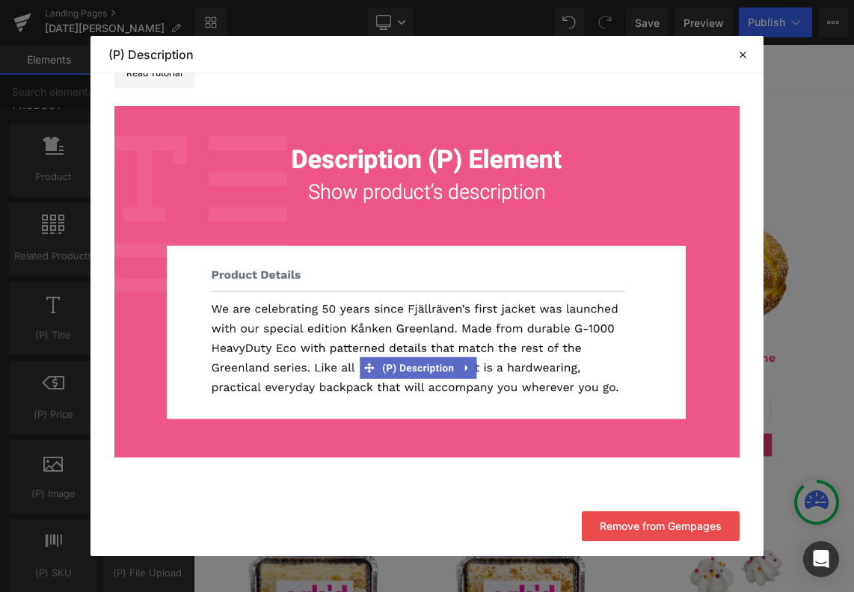
scroll to position [0, 0]
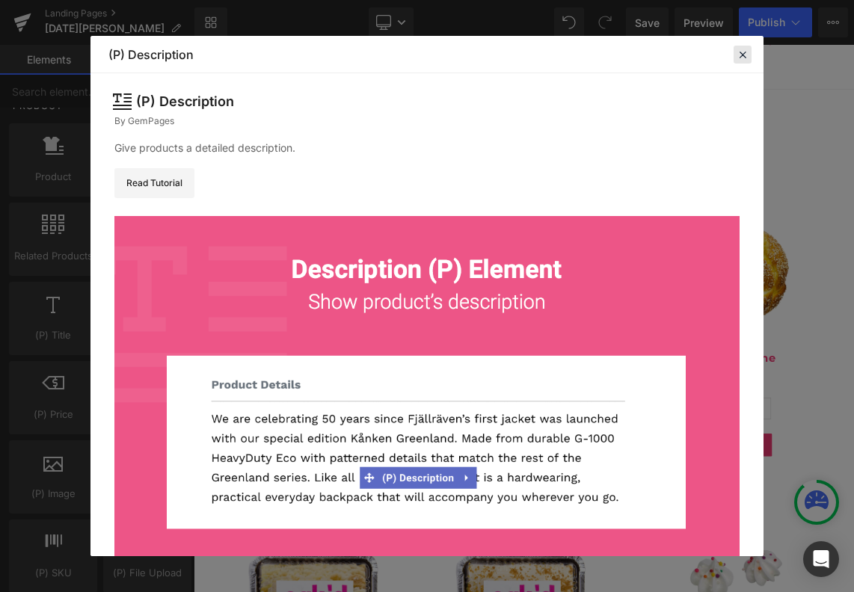
click at [744, 54] on icon at bounding box center [741, 54] width 13 height 13
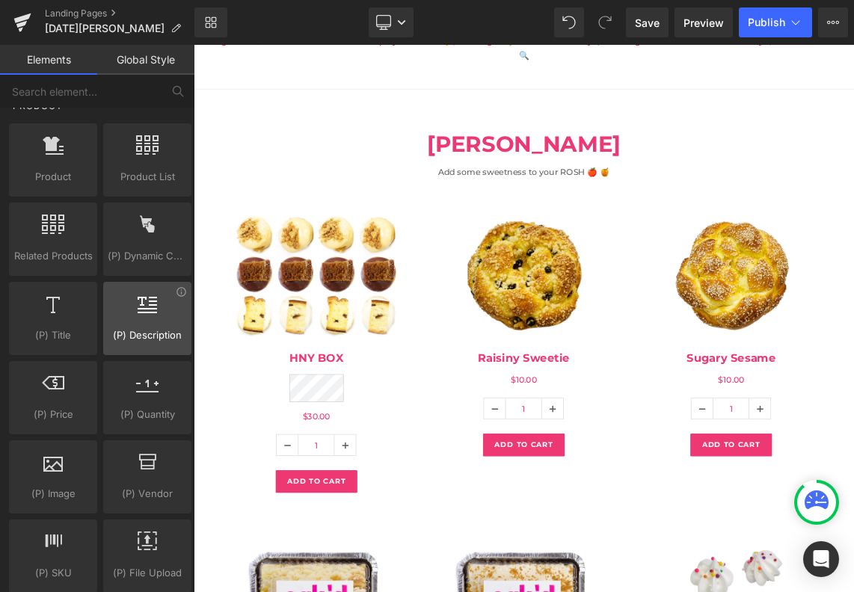
click at [142, 310] on icon at bounding box center [147, 303] width 19 height 19
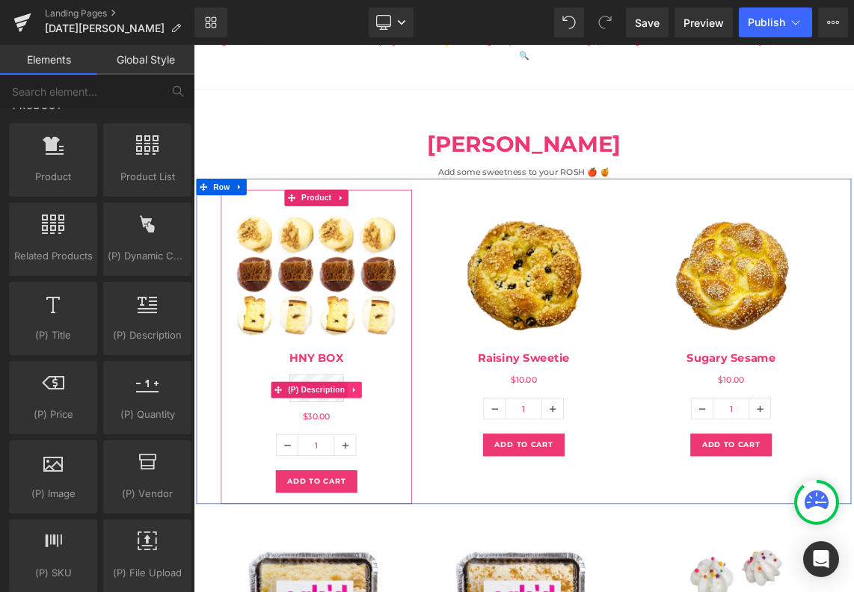
click at [416, 511] on icon at bounding box center [414, 516] width 10 height 11
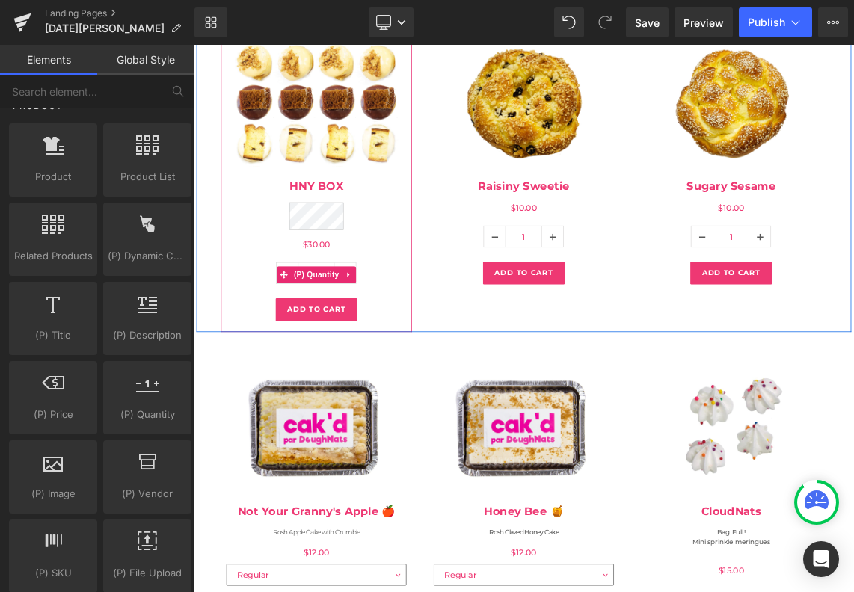
scroll to position [442, 0]
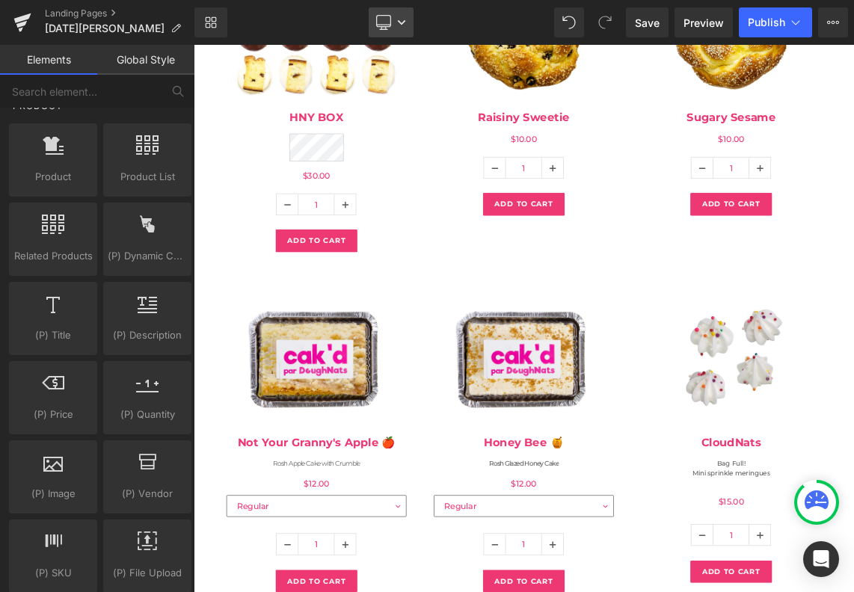
click at [403, 20] on icon at bounding box center [401, 22] width 9 height 9
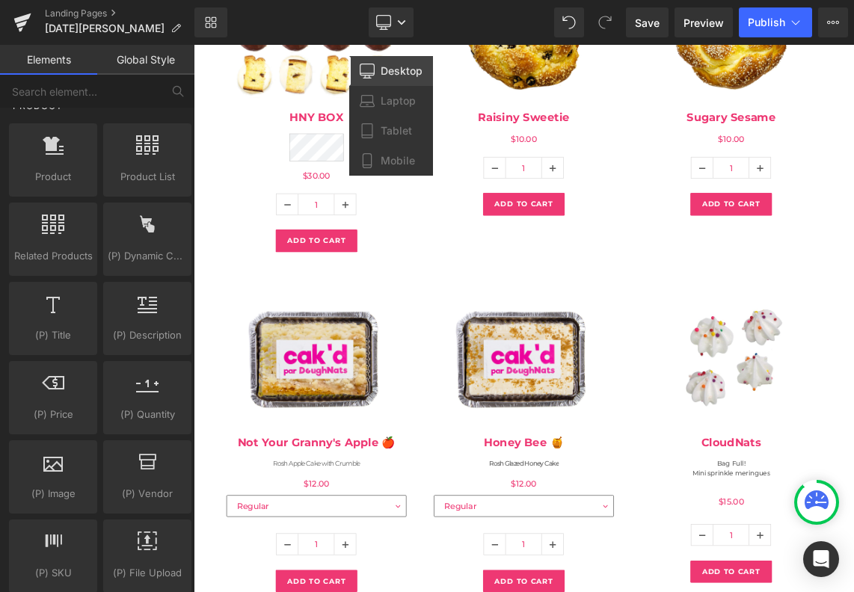
click at [454, 28] on div "Library Desktop Desktop Laptop Tablet Mobile Save Preview Publish Scheduled Vie…" at bounding box center [523, 22] width 659 height 30
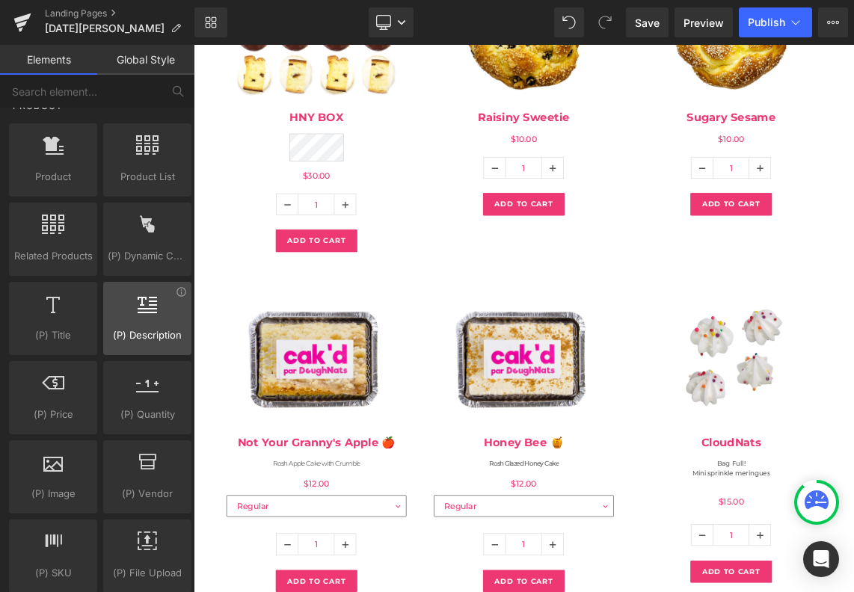
click at [163, 327] on span "(P) Description" at bounding box center [147, 335] width 79 height 16
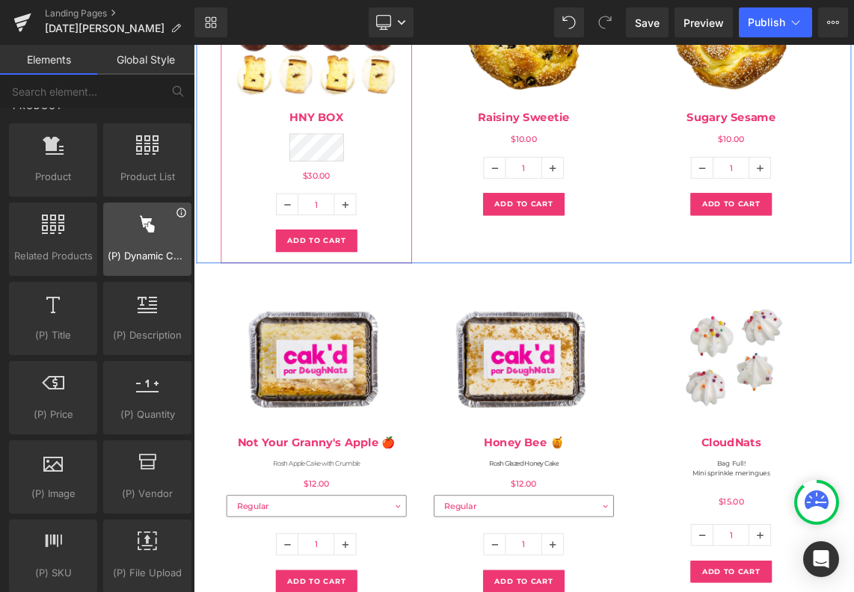
click at [176, 213] on icon at bounding box center [181, 212] width 11 height 11
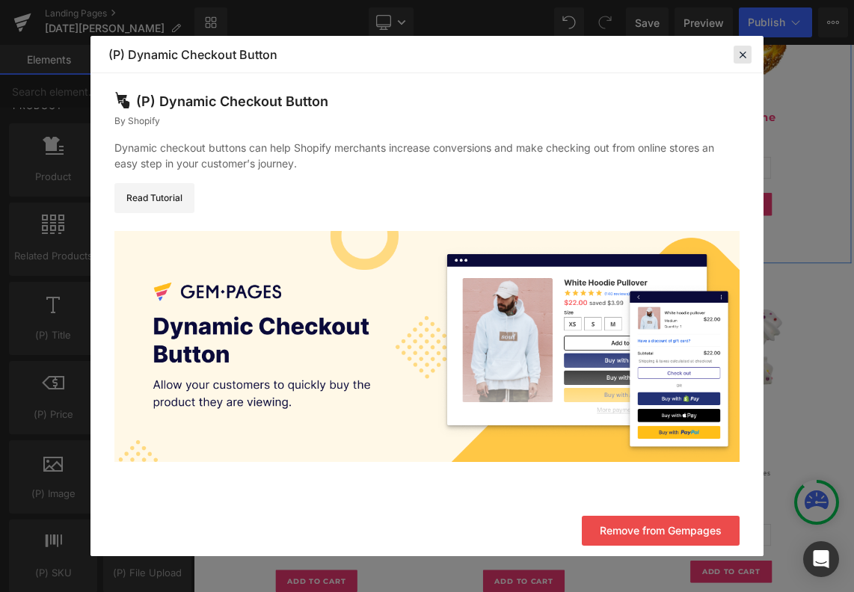
click at [740, 55] on icon at bounding box center [741, 54] width 13 height 13
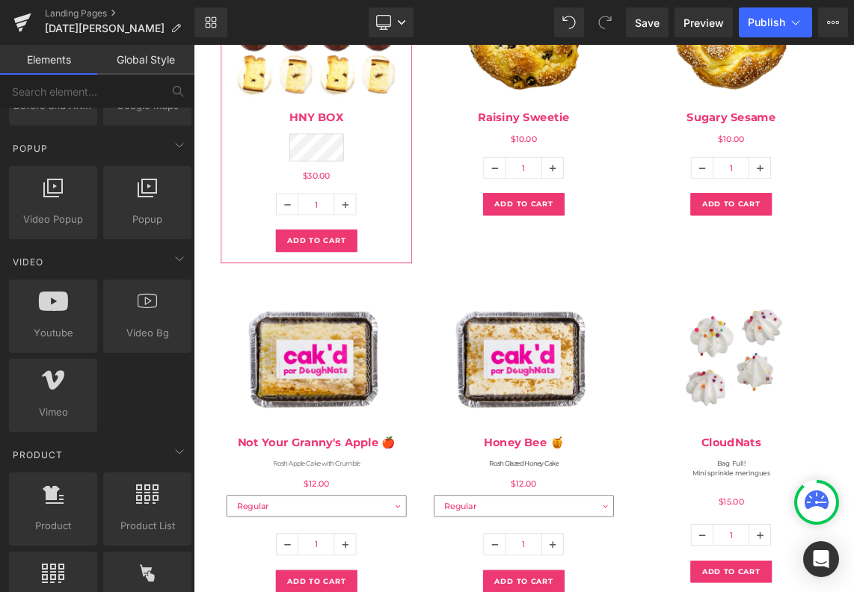
scroll to position [874, 0]
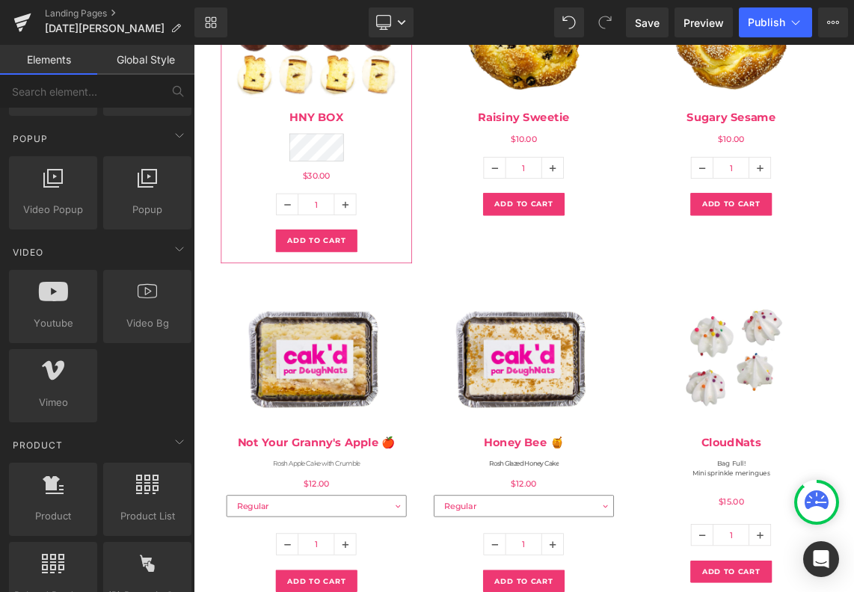
click at [145, 59] on link "Global Style" at bounding box center [145, 60] width 97 height 30
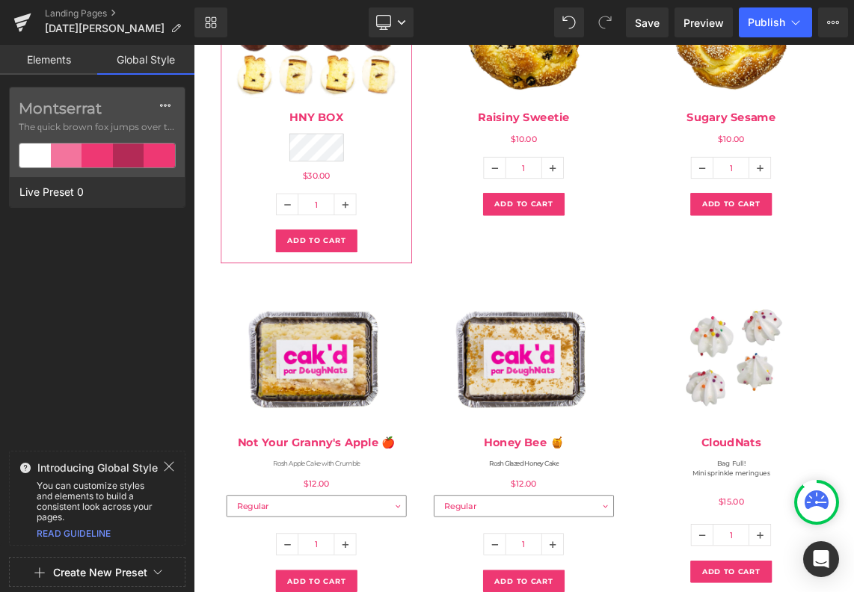
click at [166, 469] on icon at bounding box center [169, 466] width 12 height 12
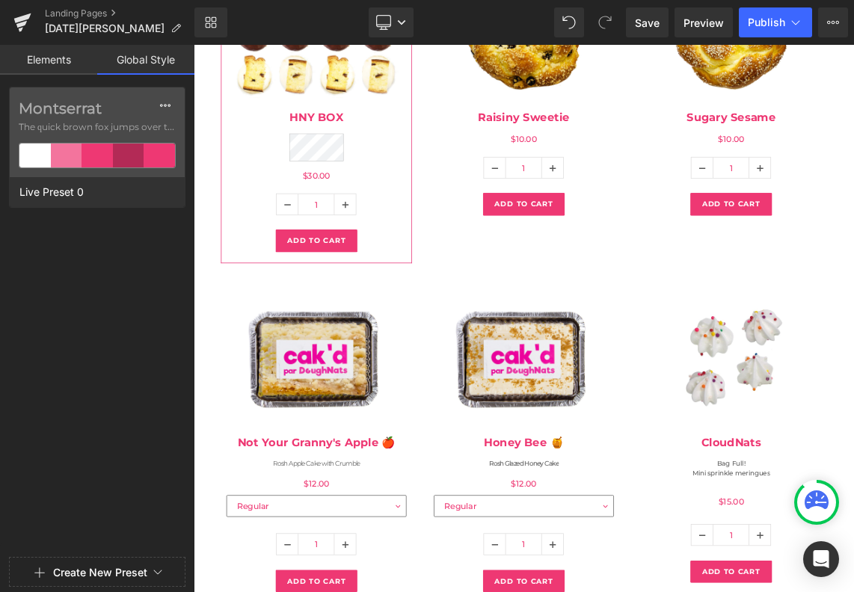
click at [46, 60] on link "Elements" at bounding box center [48, 60] width 97 height 30
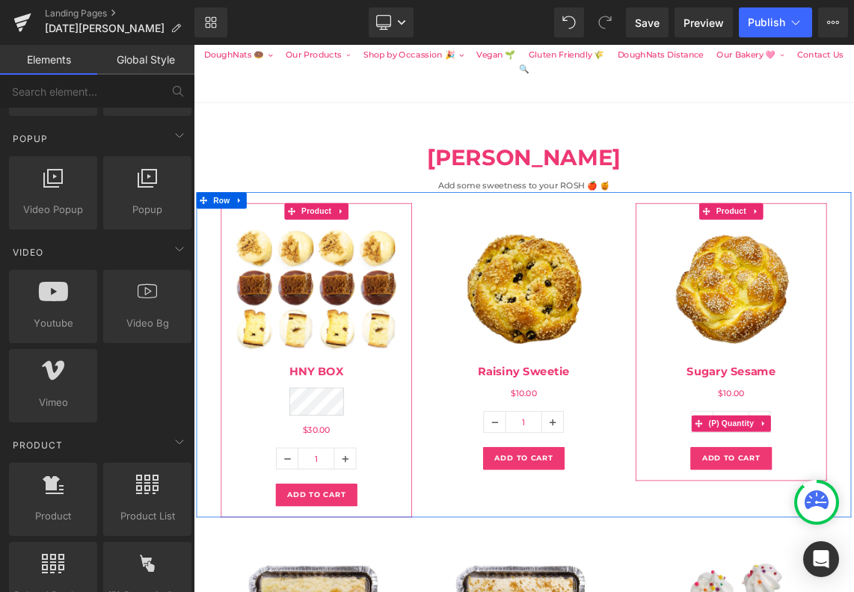
scroll to position [28, 0]
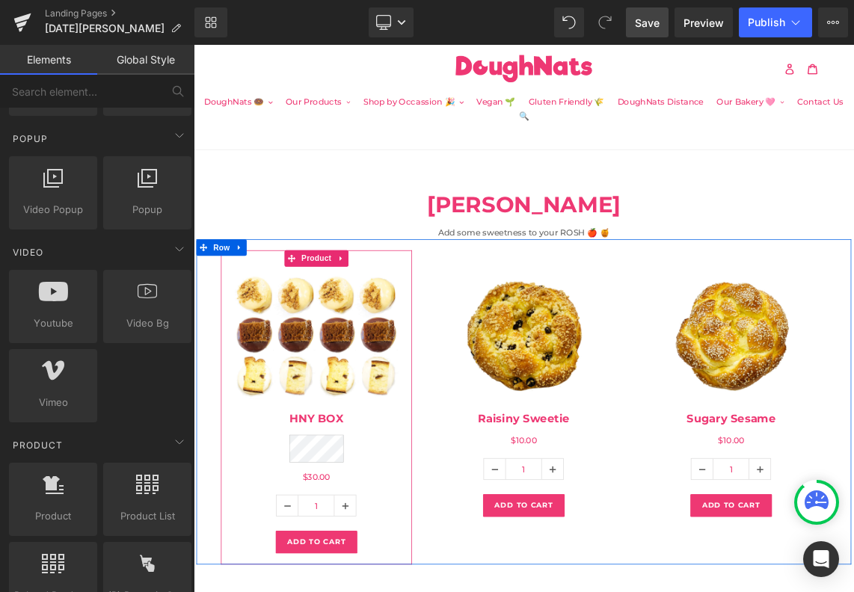
click at [646, 28] on span "Save" at bounding box center [647, 23] width 25 height 16
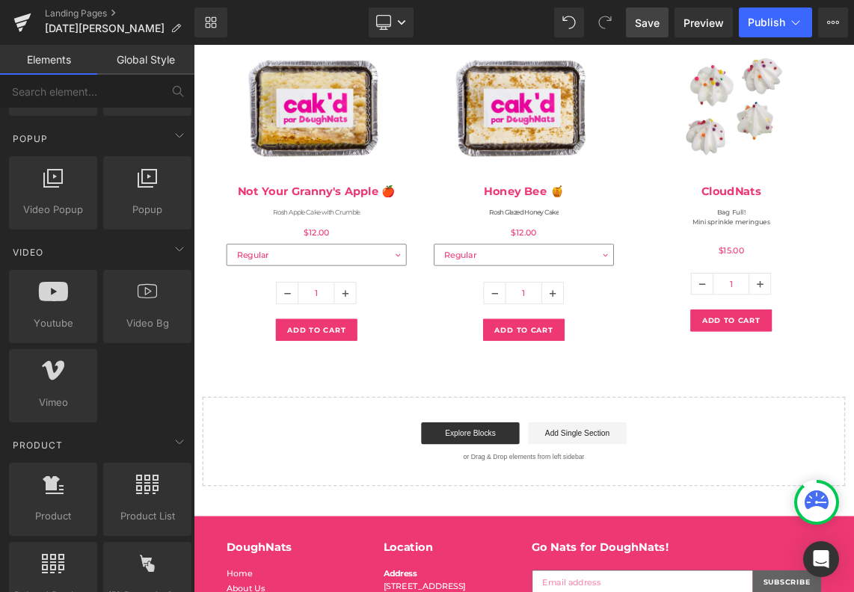
scroll to position [788, 0]
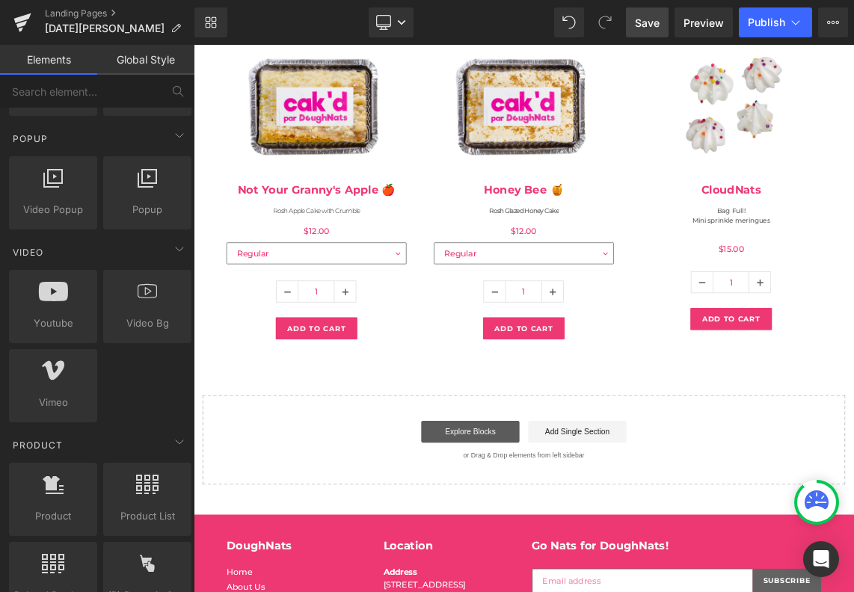
click at [581, 560] on link "Explore Blocks" at bounding box center [572, 575] width 135 height 30
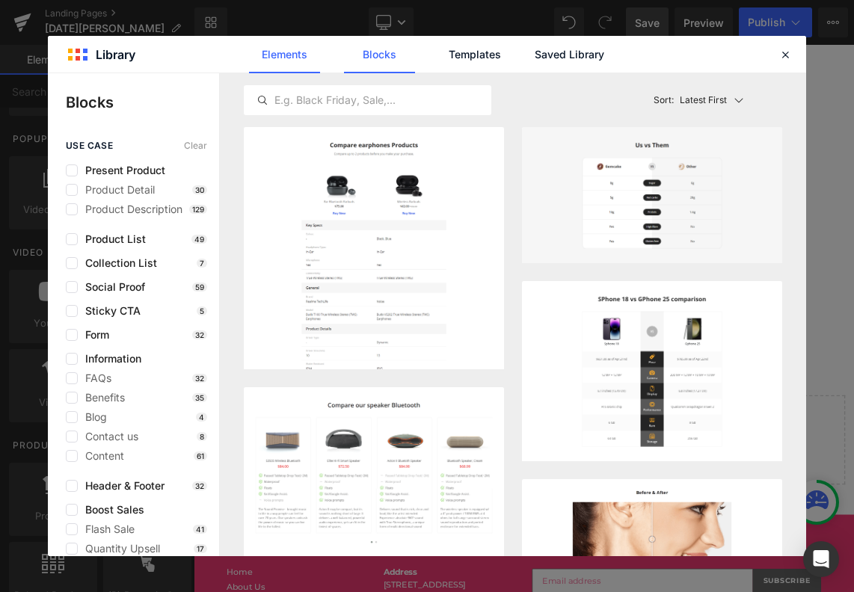
click at [439, 52] on link "Elements" at bounding box center [474, 54] width 71 height 37
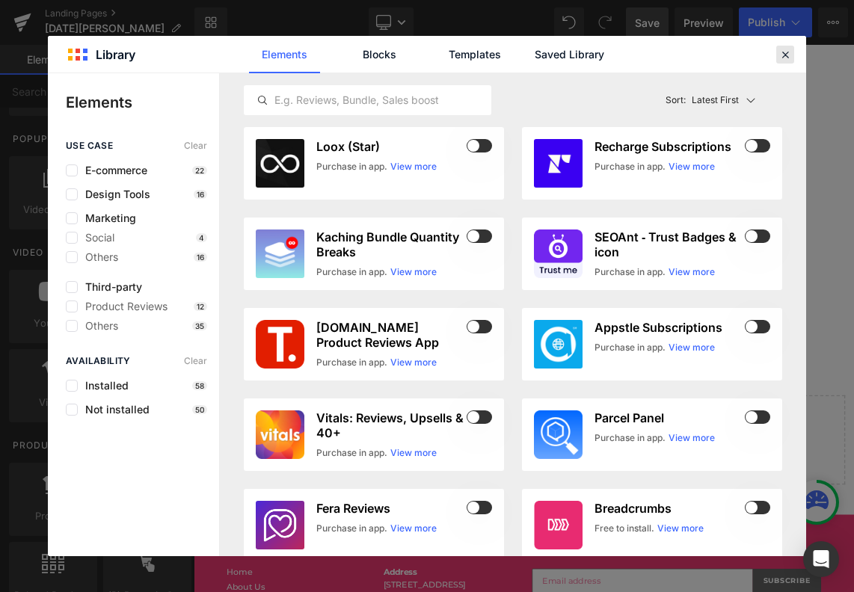
click at [780, 54] on icon at bounding box center [784, 54] width 13 height 13
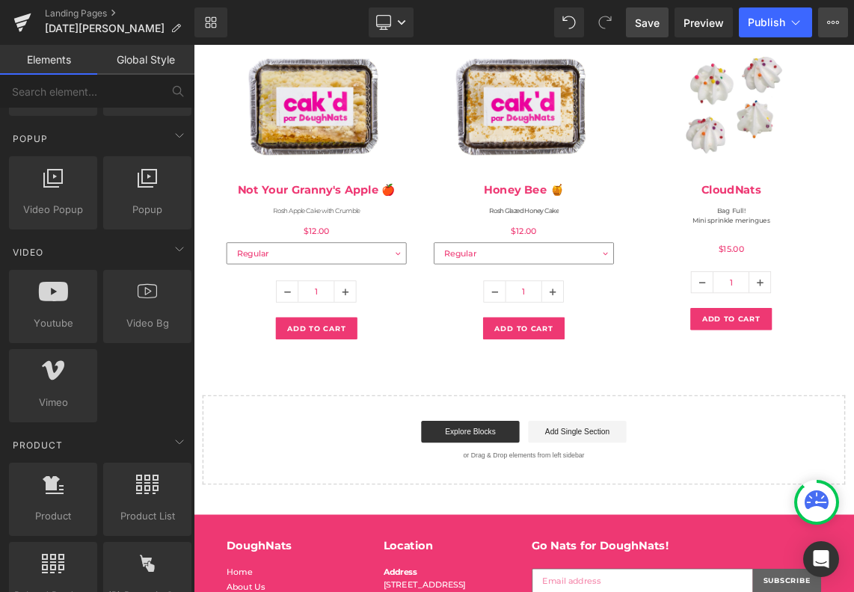
click at [827, 20] on icon at bounding box center [833, 22] width 12 height 12
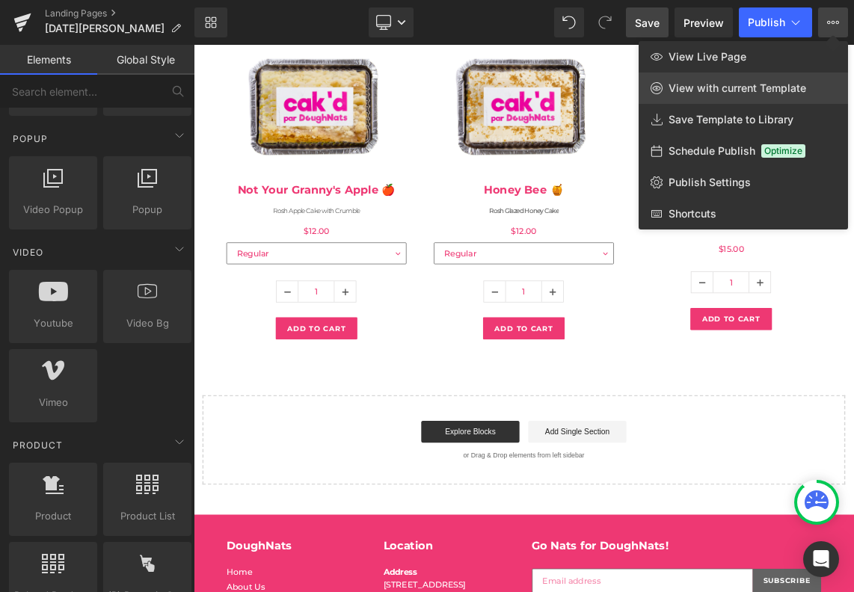
click at [713, 86] on span "View with current Template" at bounding box center [737, 87] width 138 height 13
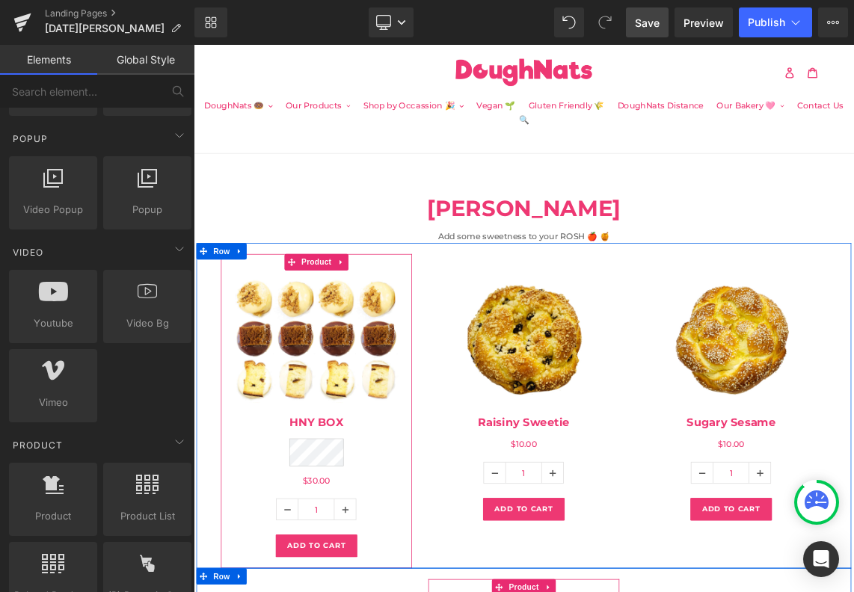
scroll to position [0, 0]
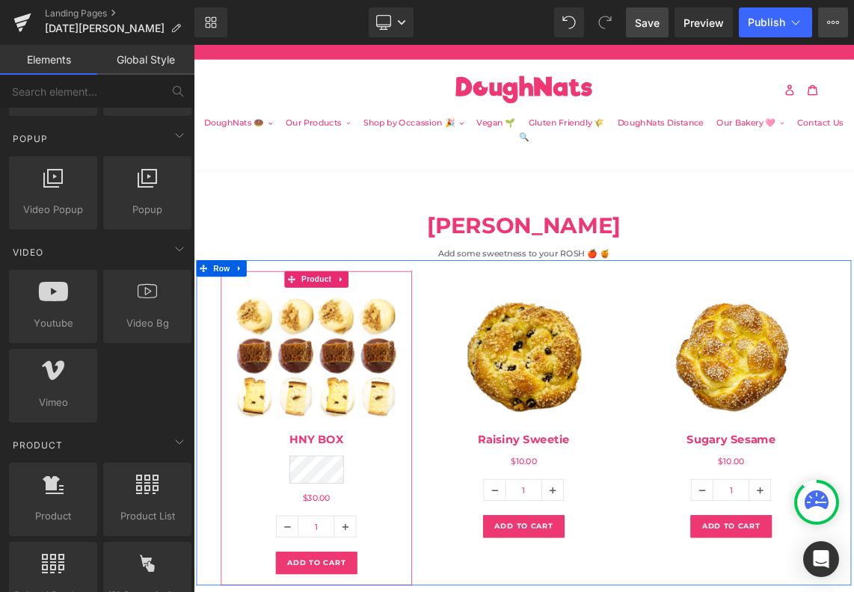
click at [831, 22] on icon at bounding box center [833, 22] width 4 height 3
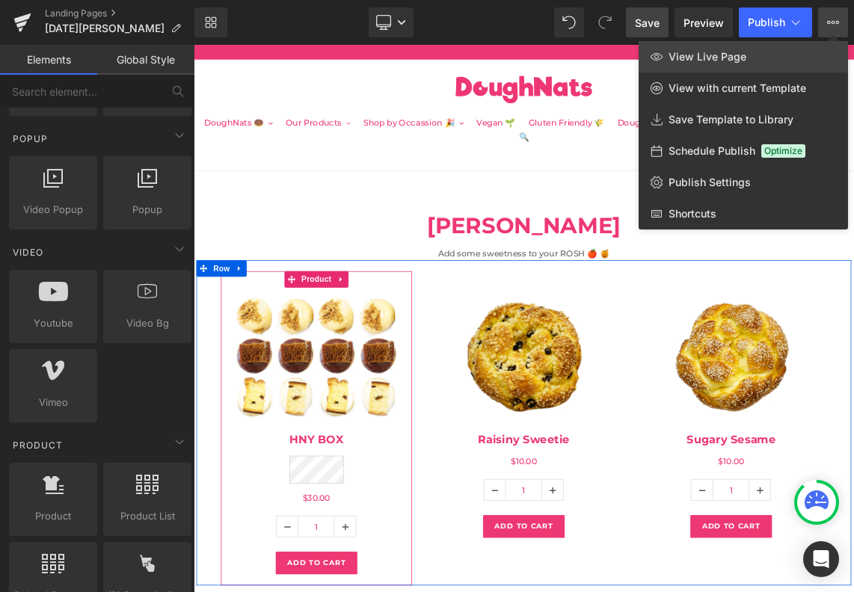
click at [682, 58] on span "View Live Page" at bounding box center [707, 56] width 78 height 13
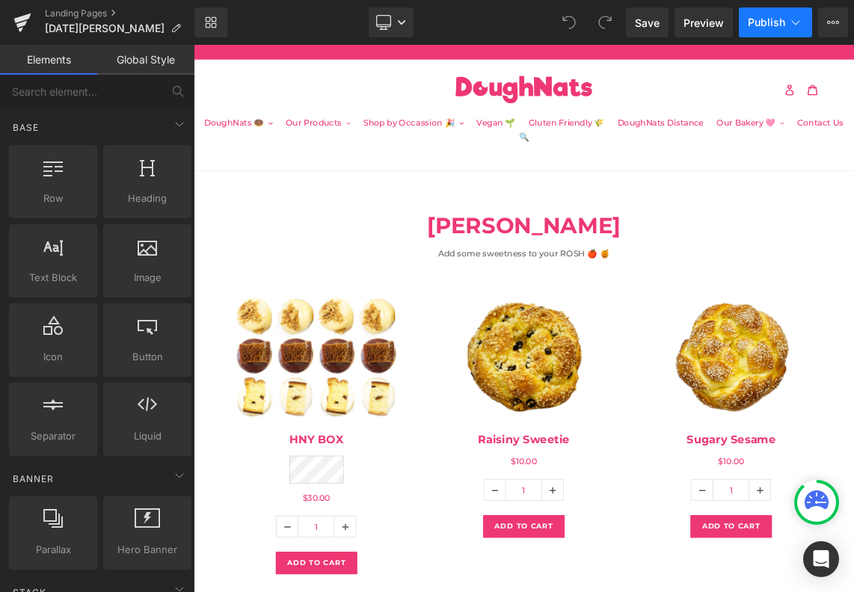
click at [803, 22] on button "Publish" at bounding box center [774, 22] width 73 height 30
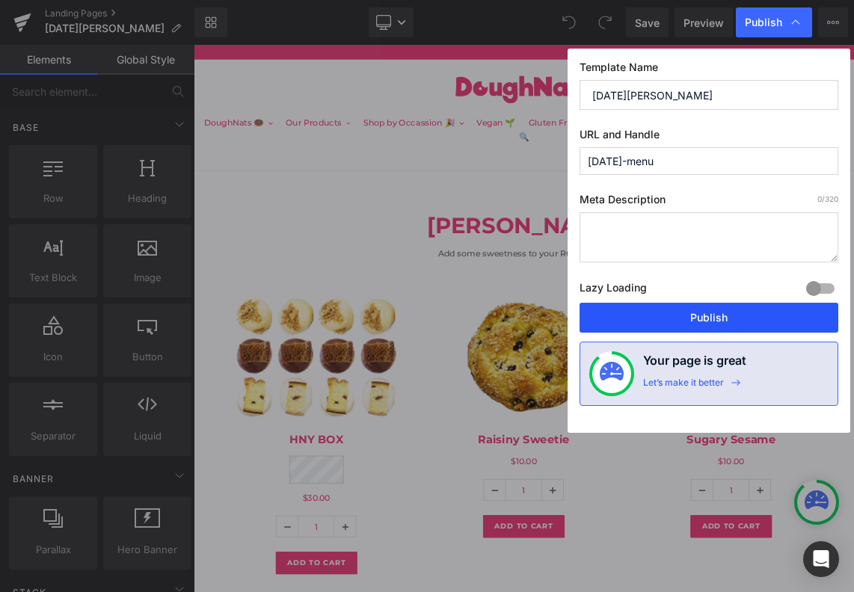
click at [730, 316] on button "Publish" at bounding box center [708, 318] width 259 height 30
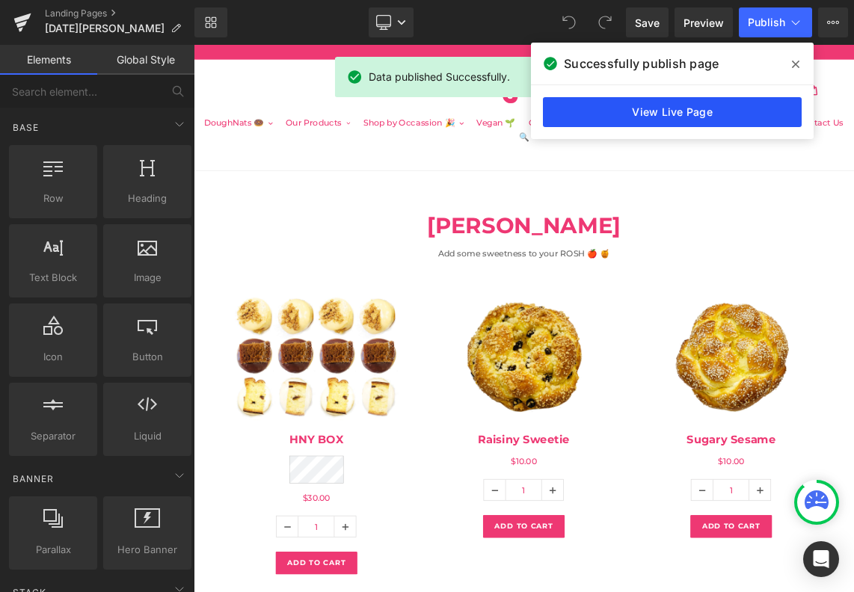
click at [683, 112] on link "View Live Page" at bounding box center [672, 112] width 259 height 30
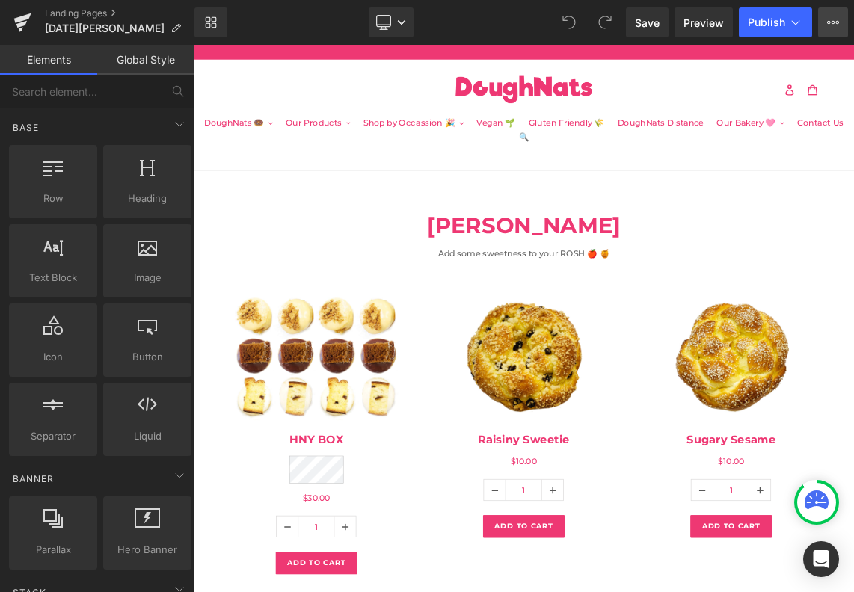
click at [827, 22] on icon at bounding box center [833, 22] width 12 height 12
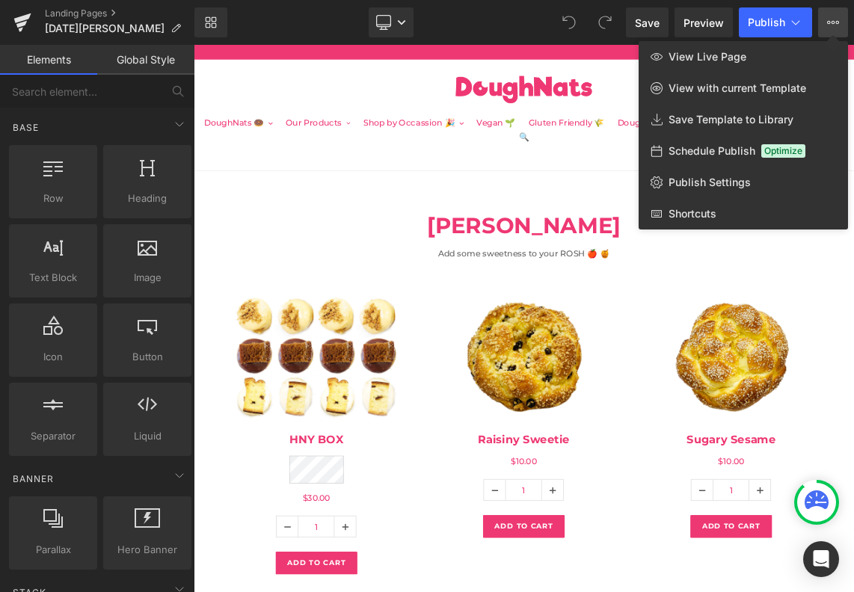
click at [834, 22] on icon at bounding box center [833, 22] width 12 height 12
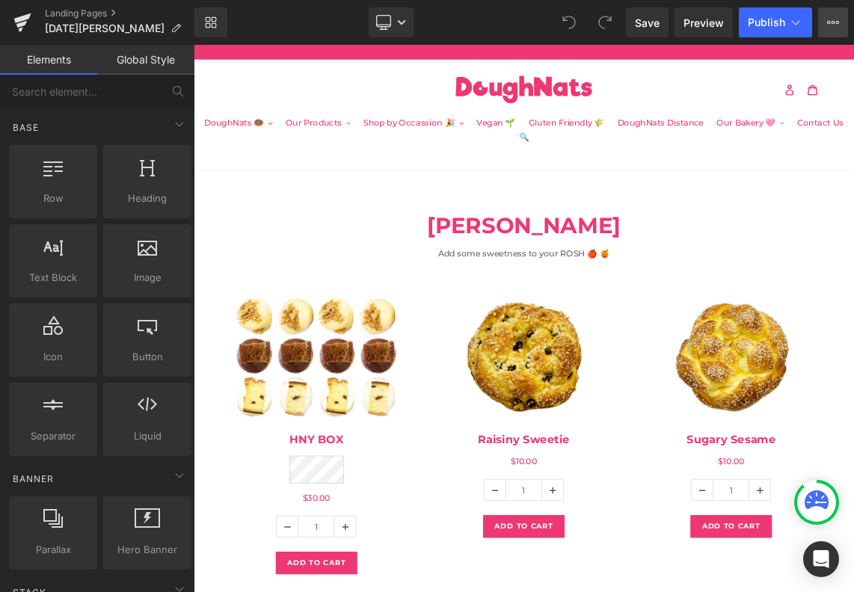
click at [834, 22] on icon at bounding box center [833, 22] width 12 height 12
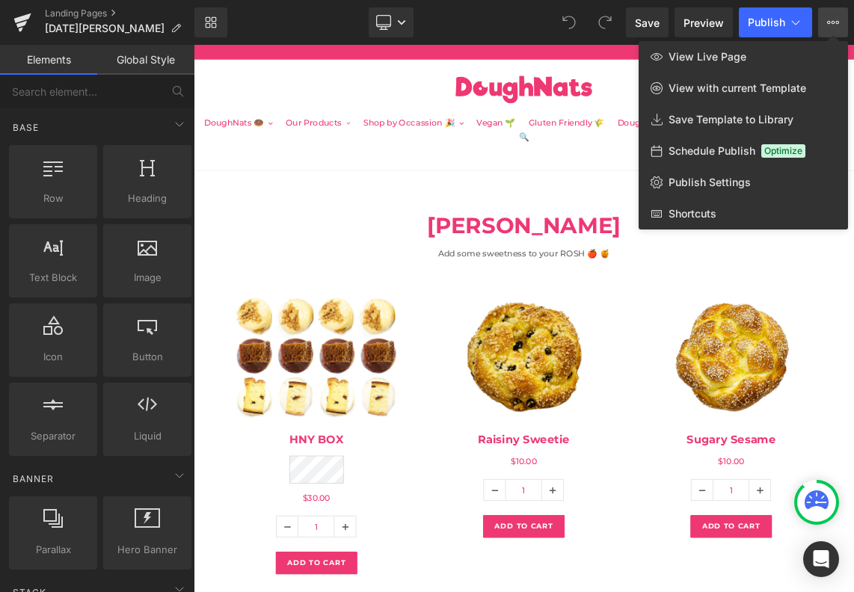
click at [525, 161] on div at bounding box center [524, 318] width 660 height 547
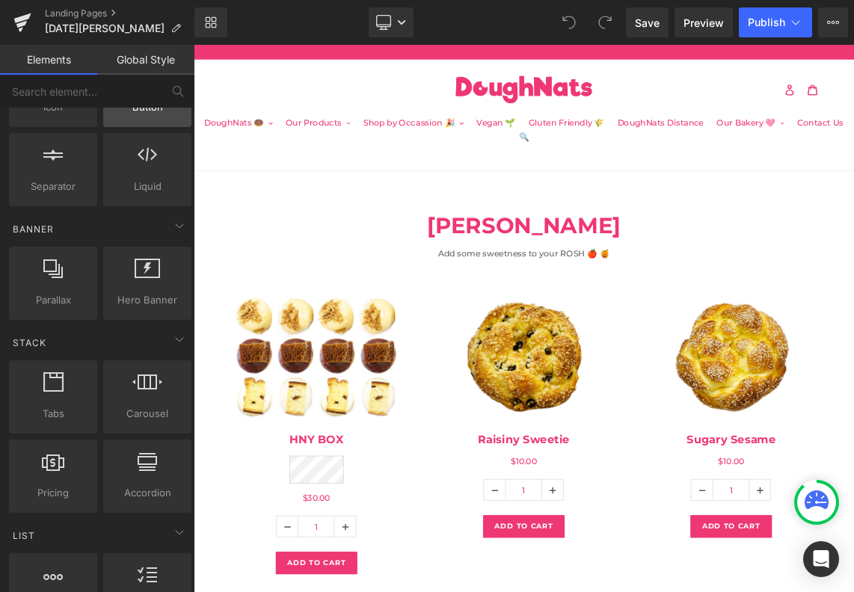
scroll to position [259, 0]
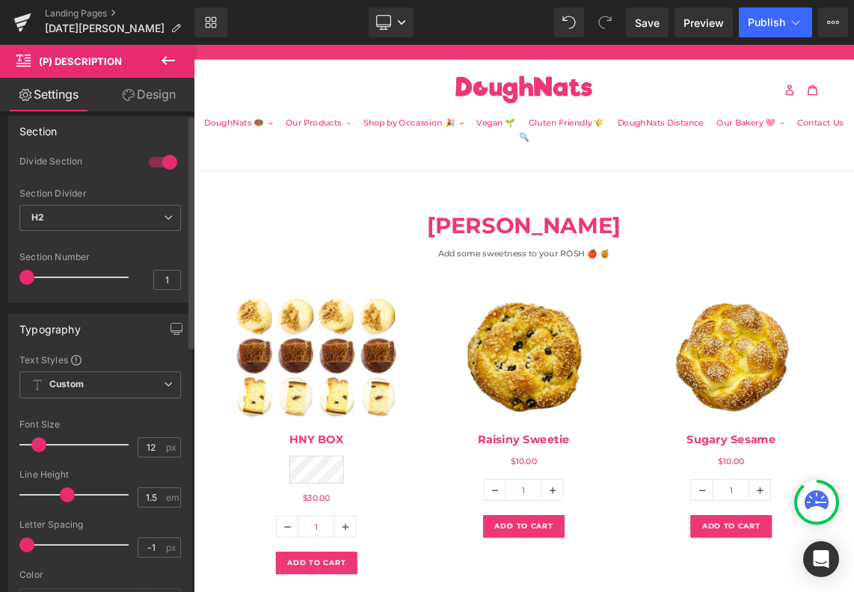
scroll to position [13, 0]
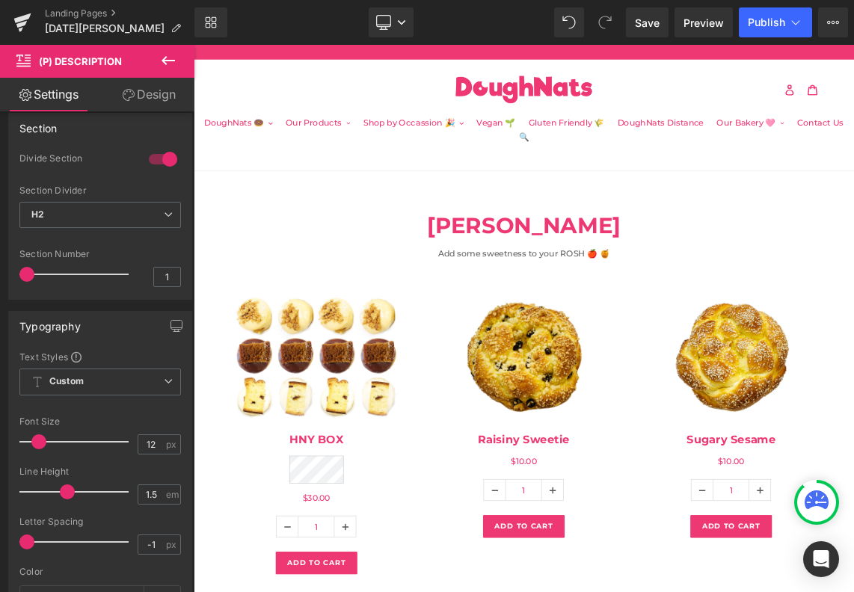
click at [142, 92] on link "Design" at bounding box center [148, 95] width 97 height 34
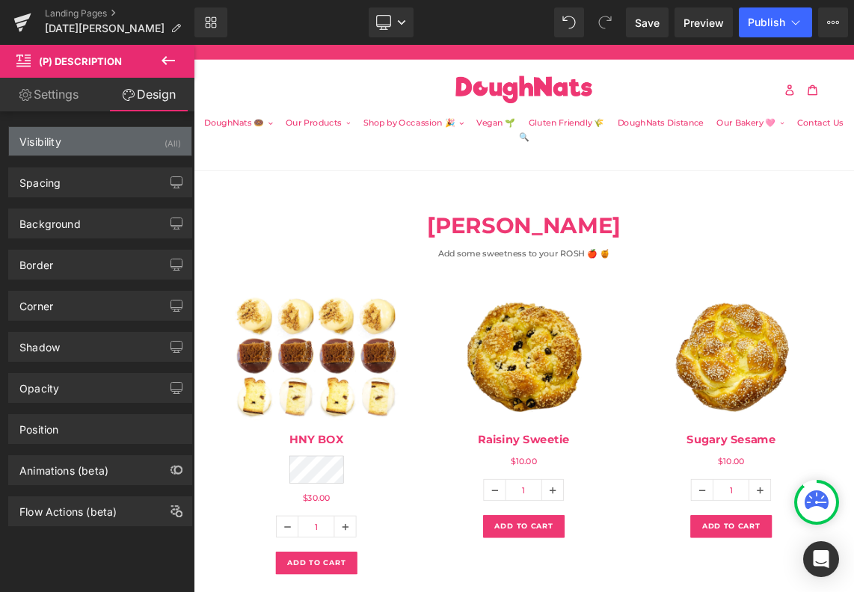
click at [166, 138] on div "(All)" at bounding box center [172, 139] width 16 height 25
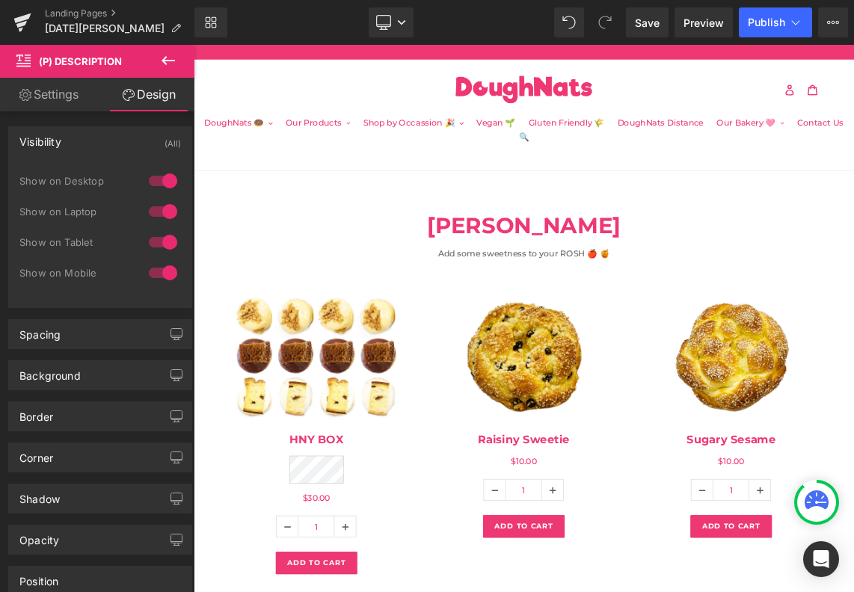
click at [61, 96] on link "Settings" at bounding box center [48, 95] width 97 height 34
type input "100"
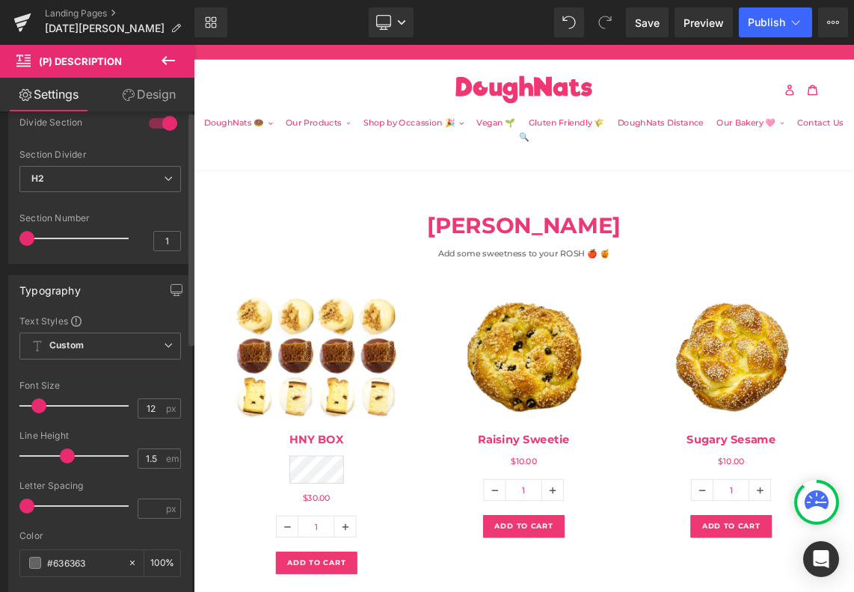
scroll to position [0, 0]
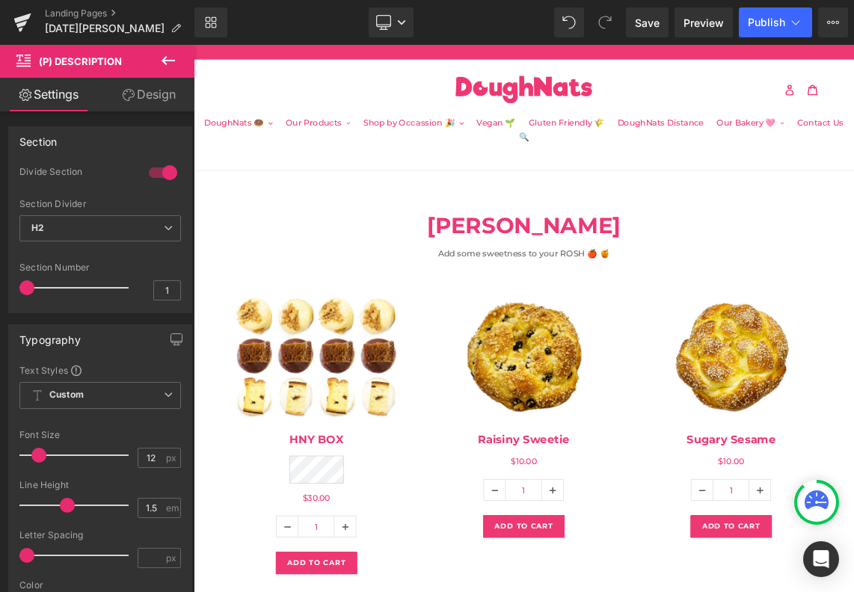
click at [173, 57] on icon at bounding box center [168, 61] width 18 height 18
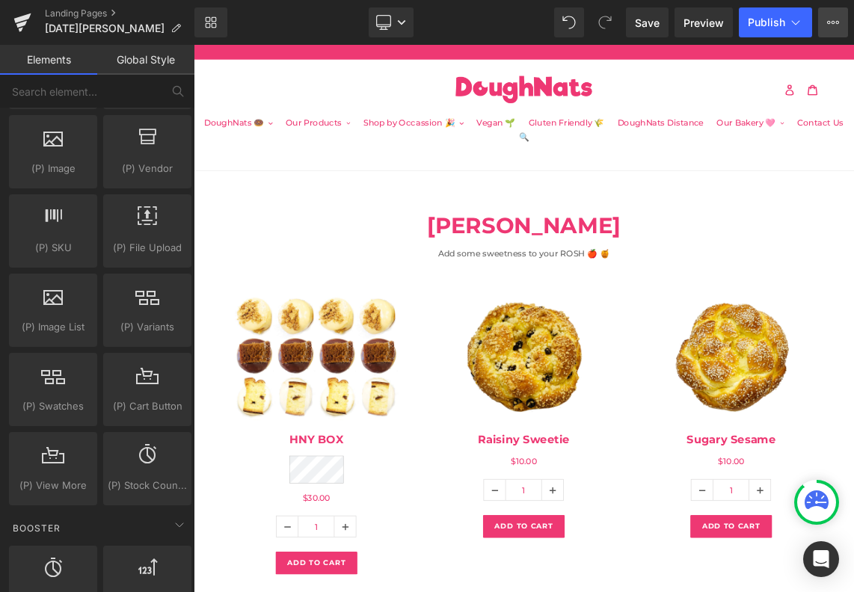
click at [836, 15] on button "View Live Page View with current Template Save Template to Library Schedule Pub…" at bounding box center [833, 22] width 30 height 30
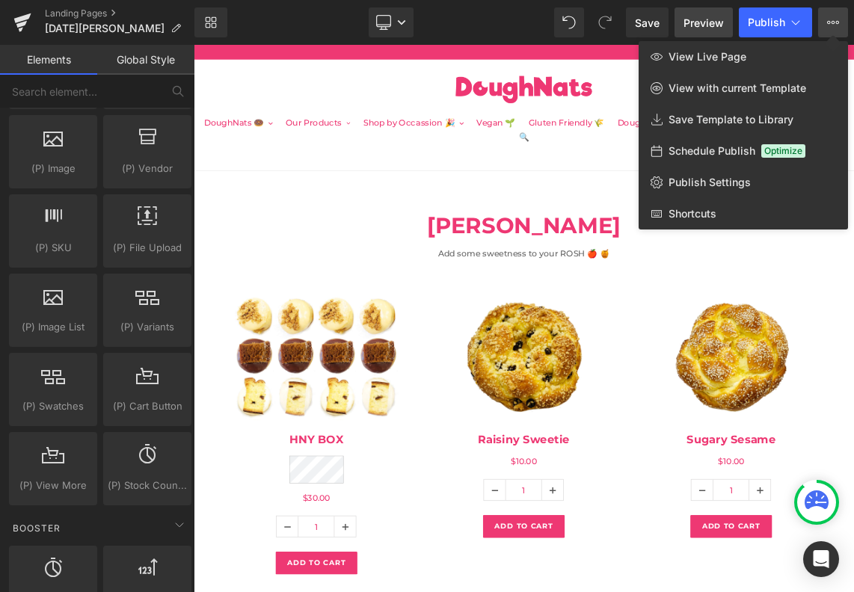
click at [706, 23] on span "Preview" at bounding box center [703, 23] width 40 height 16
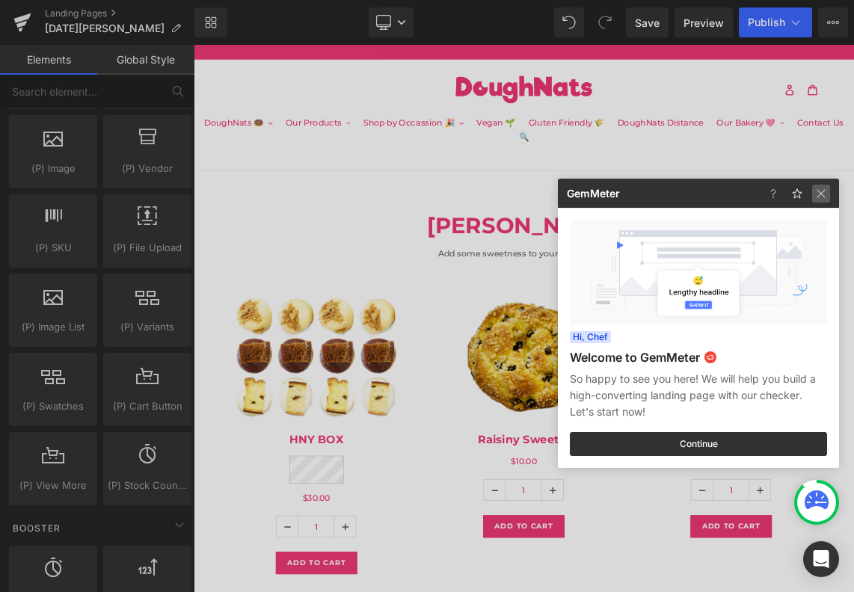
click at [818, 191] on img at bounding box center [821, 194] width 18 height 18
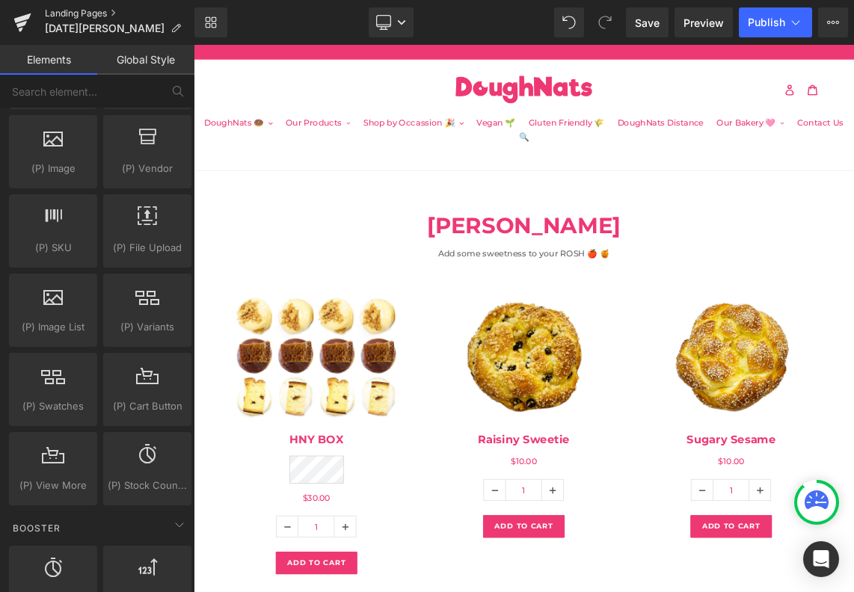
click at [82, 13] on link "Landing Pages" at bounding box center [119, 13] width 149 height 12
